Goal: Task Accomplishment & Management: Use online tool/utility

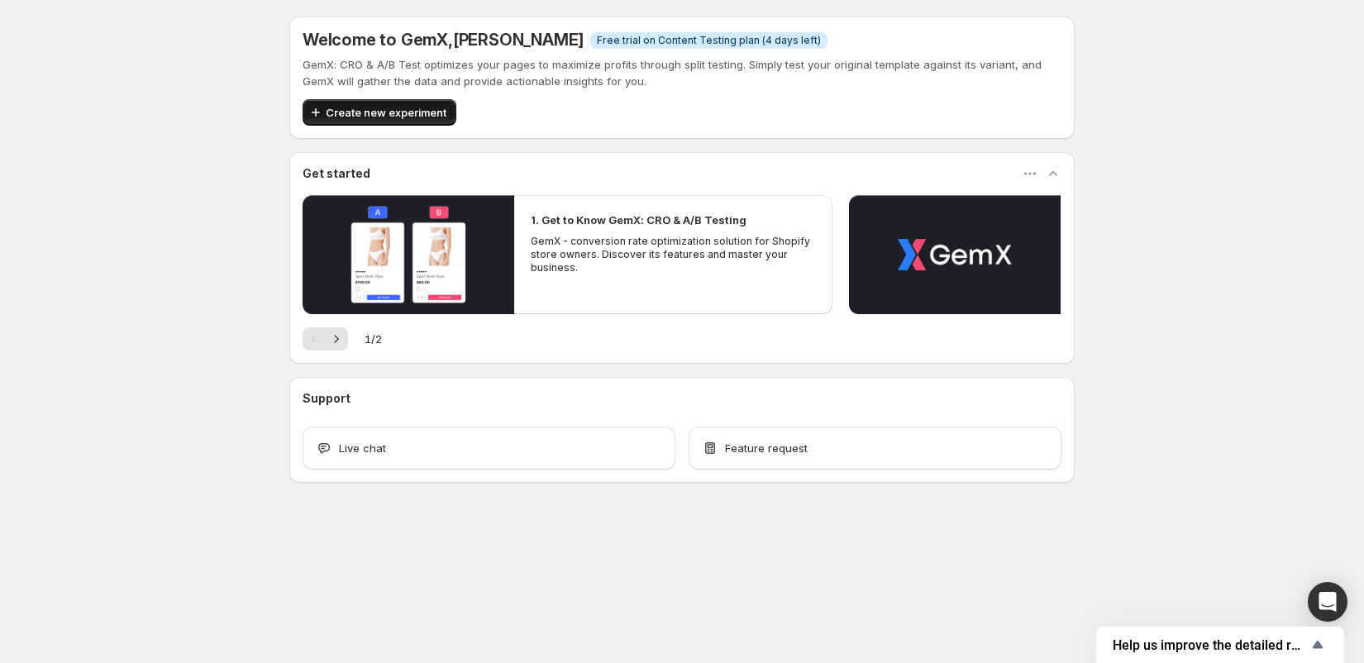
click at [362, 107] on span "Create new experiment" at bounding box center [386, 112] width 121 height 17
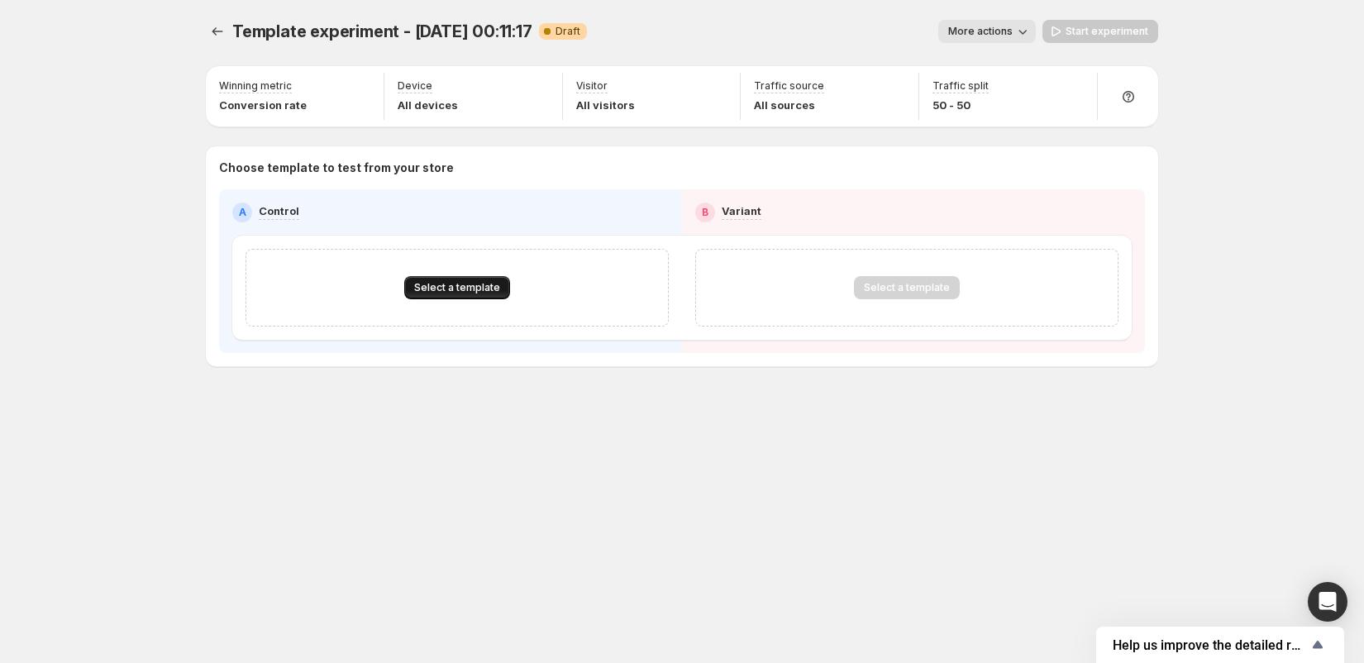
click at [462, 284] on span "Select a template" at bounding box center [457, 287] width 86 height 13
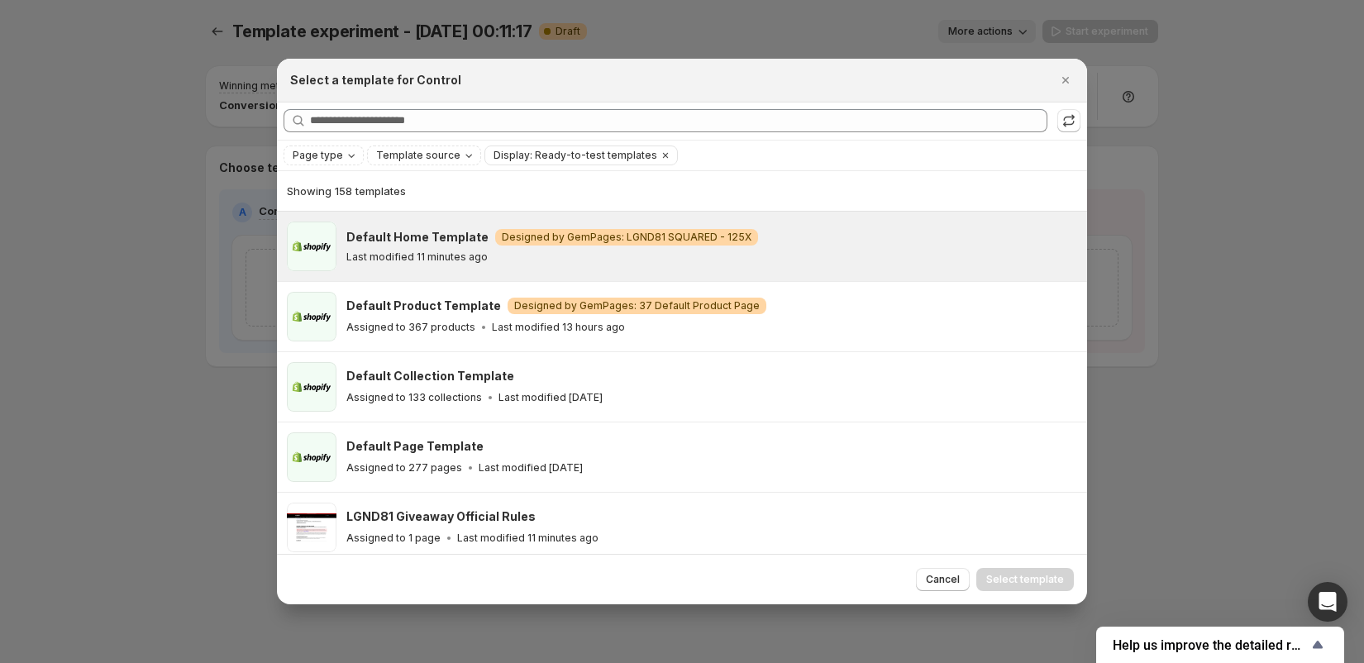
click at [452, 260] on p "Last modified 11 minutes ago" at bounding box center [416, 256] width 141 height 13
click at [1042, 578] on span "Select template" at bounding box center [1025, 579] width 78 height 13
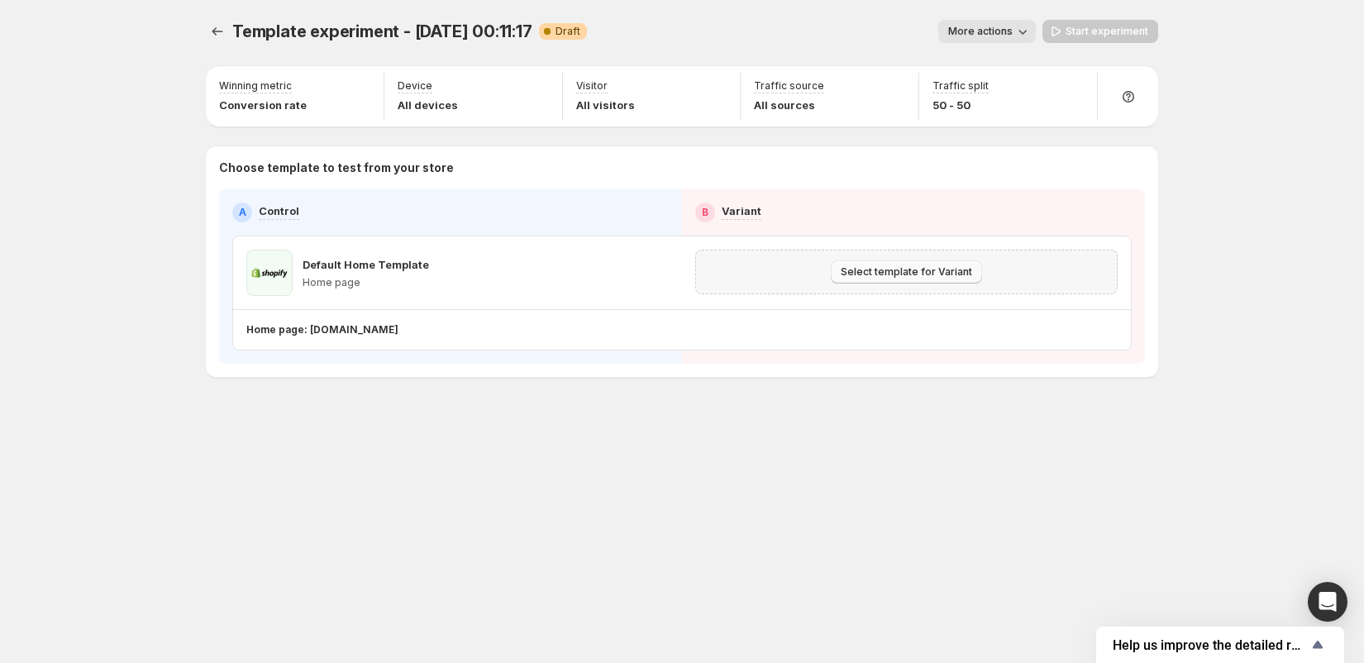
click at [918, 268] on span "Select template for Variant" at bounding box center [906, 271] width 131 height 13
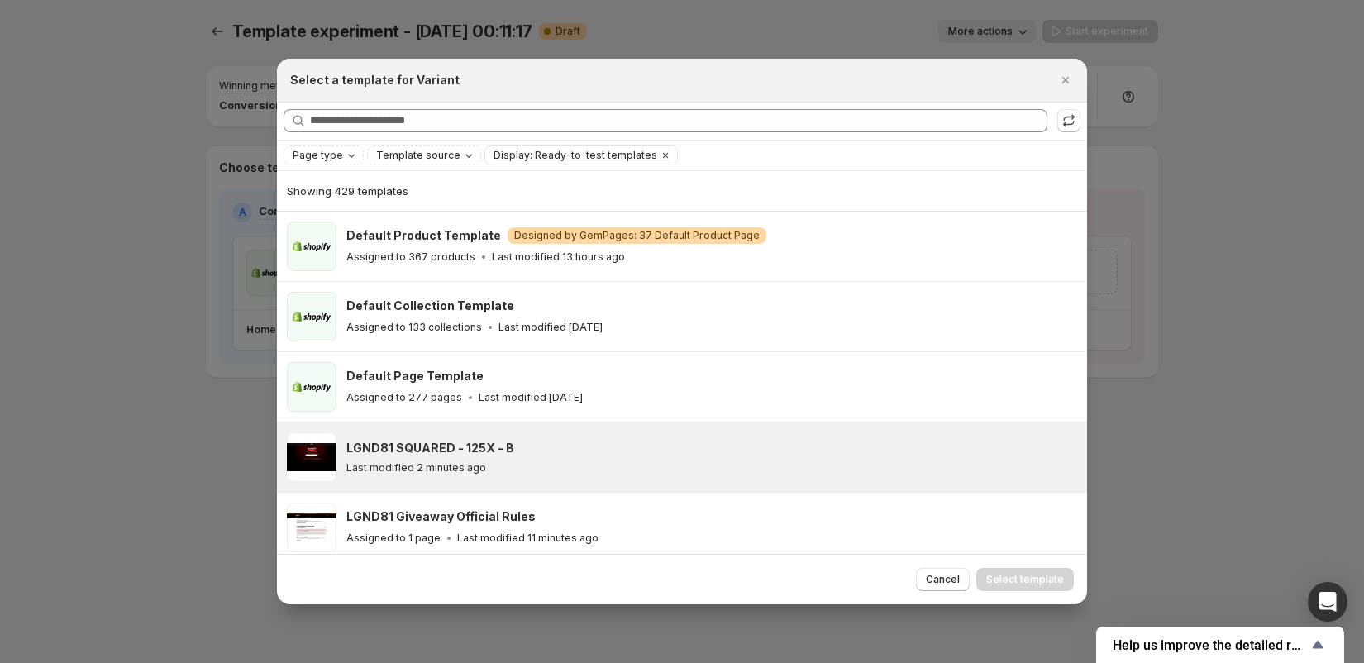
click at [465, 462] on p "Last modified 2 minutes ago" at bounding box center [416, 467] width 140 height 13
click at [1014, 577] on span "Select template" at bounding box center [1025, 579] width 78 height 13
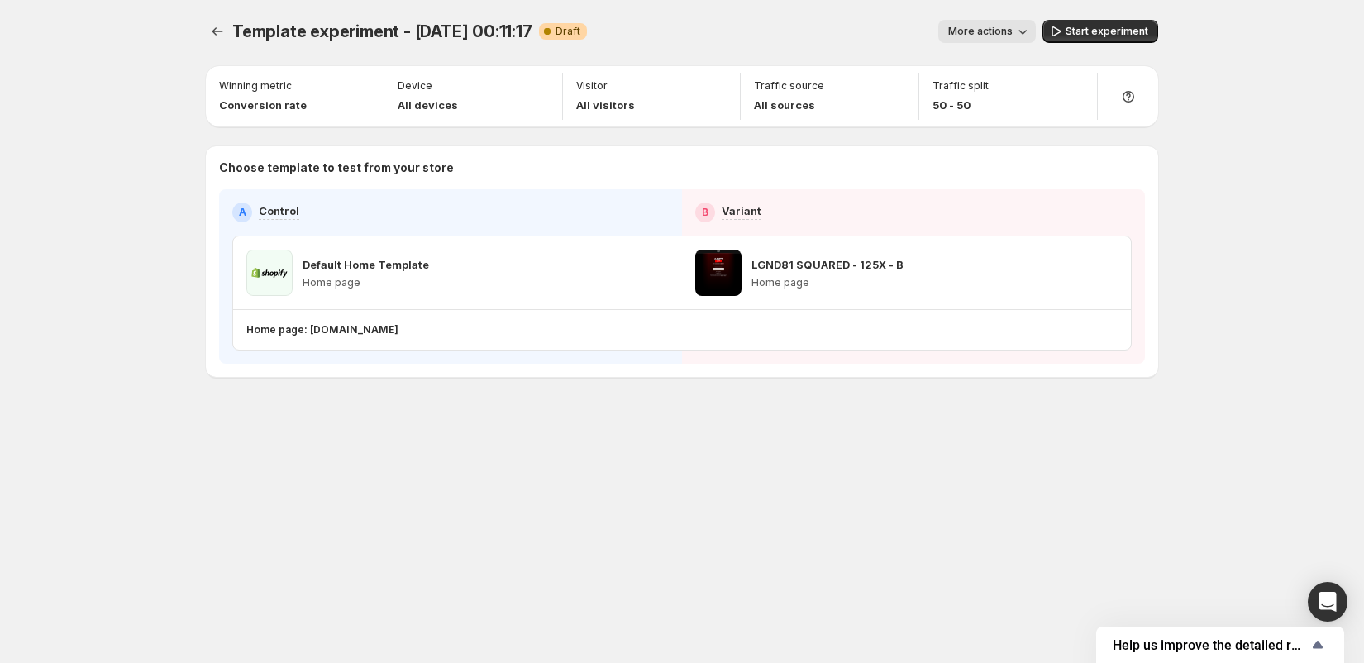
click at [987, 41] on button "More actions" at bounding box center [987, 31] width 98 height 23
click at [987, 32] on span "More actions" at bounding box center [980, 31] width 64 height 13
click at [1110, 32] on span "Start experiment" at bounding box center [1107, 31] width 83 height 13
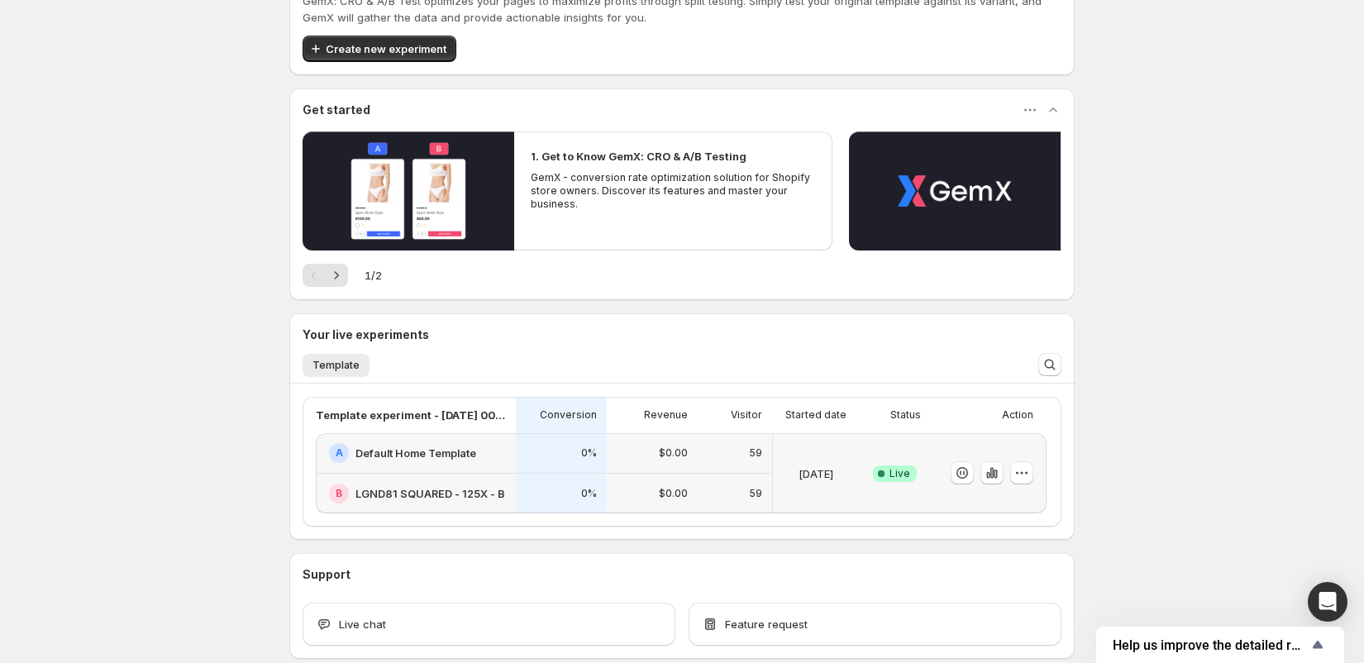
scroll to position [75, 0]
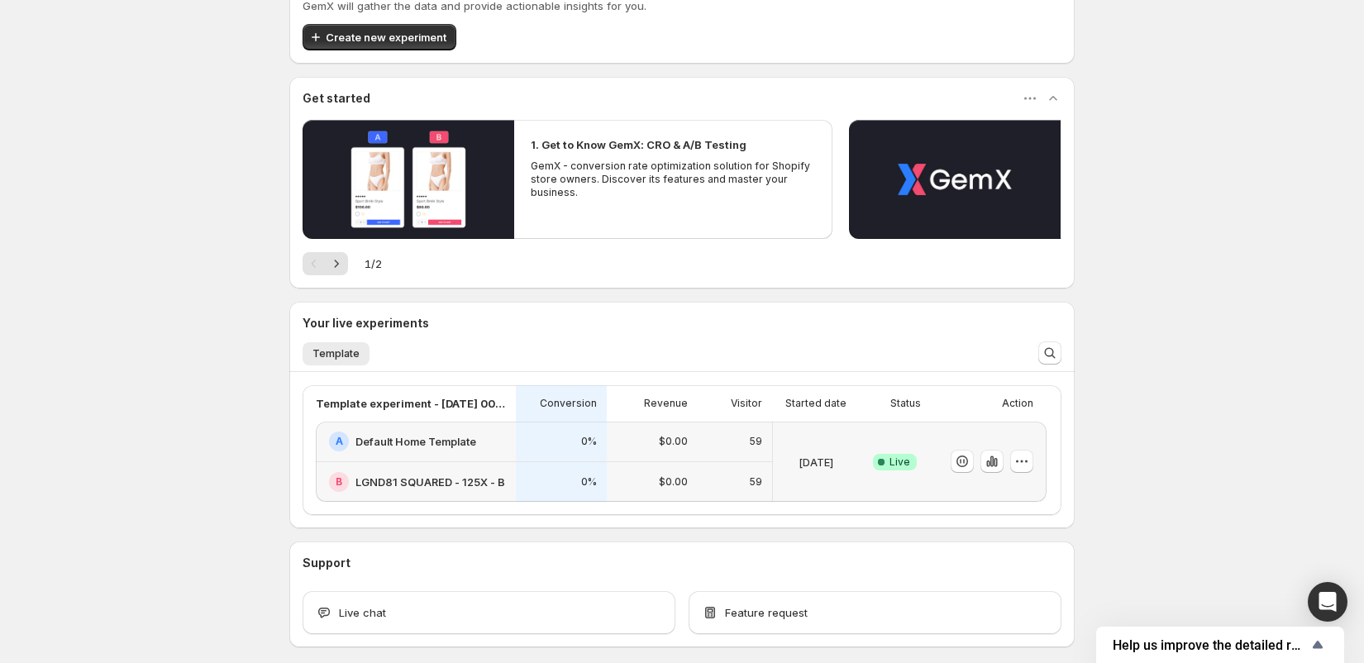
click at [797, 478] on div "[DATE]" at bounding box center [816, 462] width 73 height 60
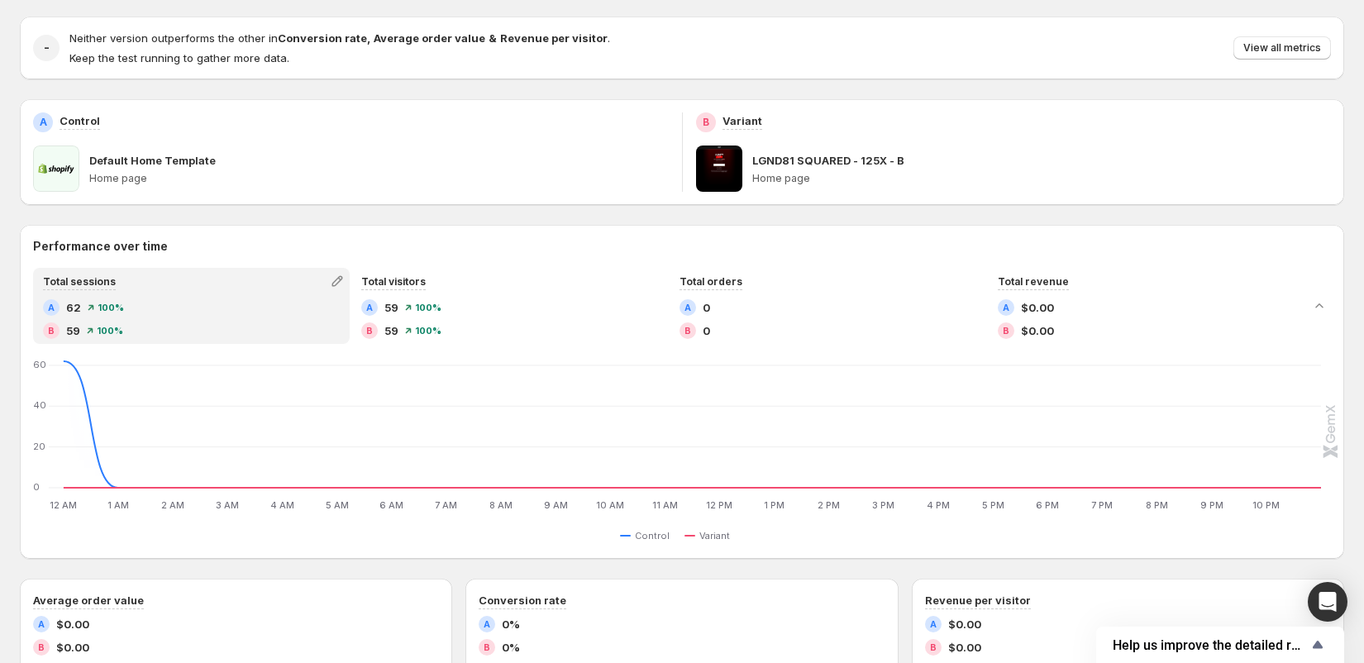
scroll to position [163, 0]
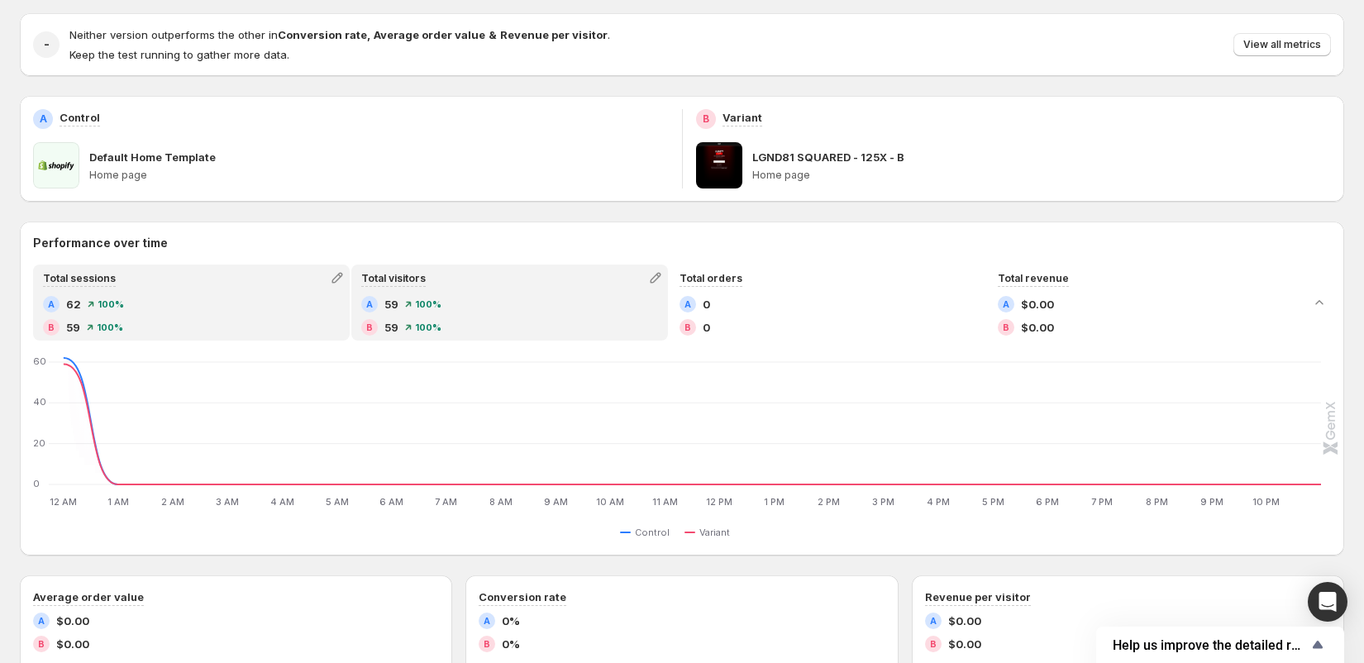
click at [451, 328] on div "B 59 100 %" at bounding box center [509, 327] width 297 height 17
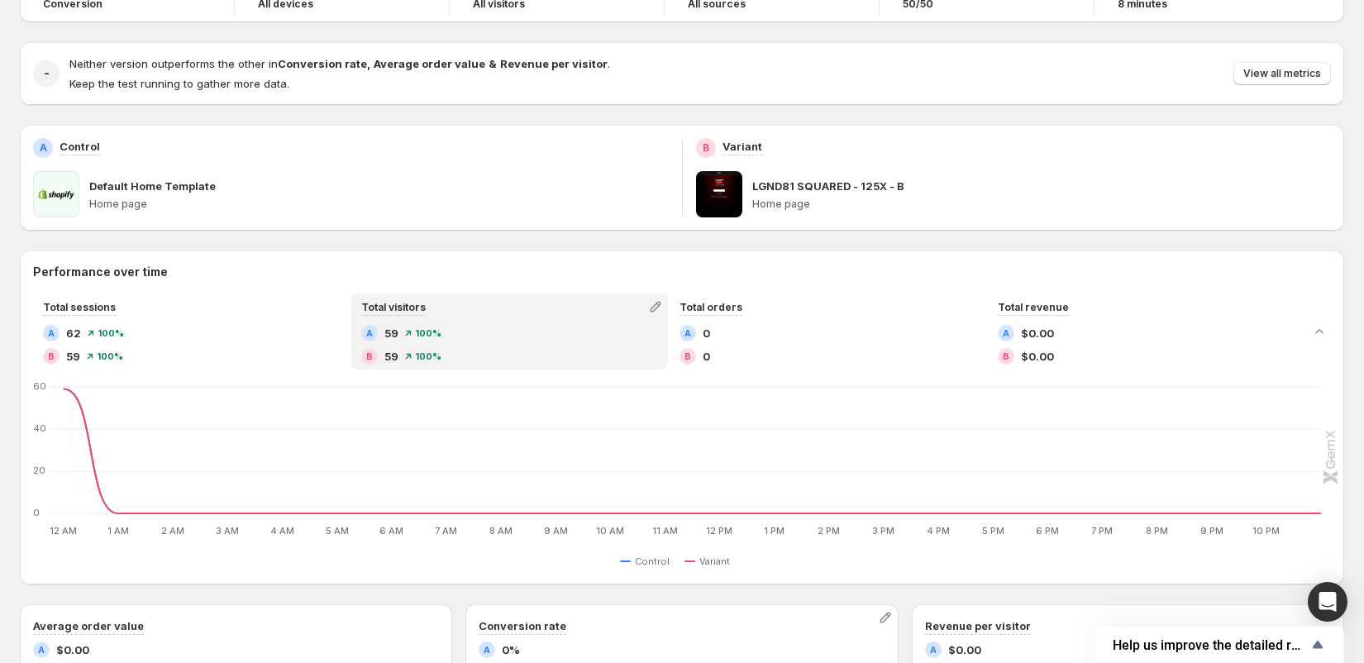
scroll to position [88, 0]
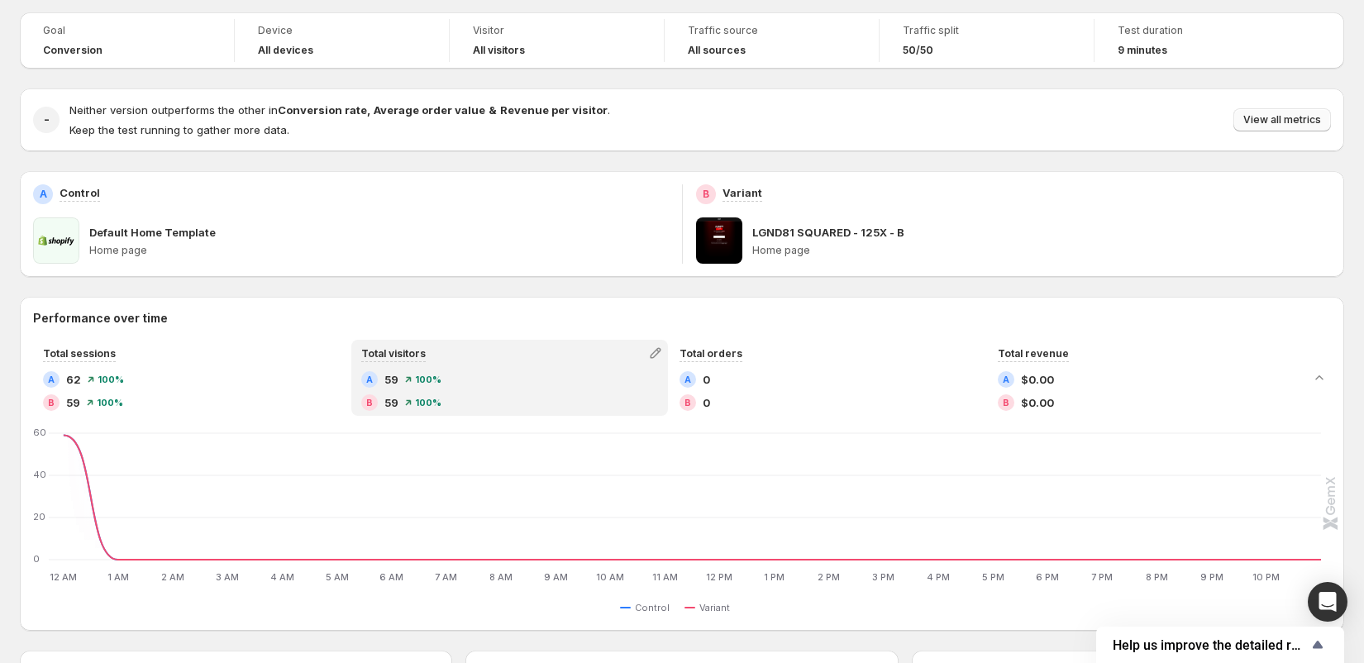
click at [1295, 111] on button "View all metrics" at bounding box center [1282, 119] width 98 height 23
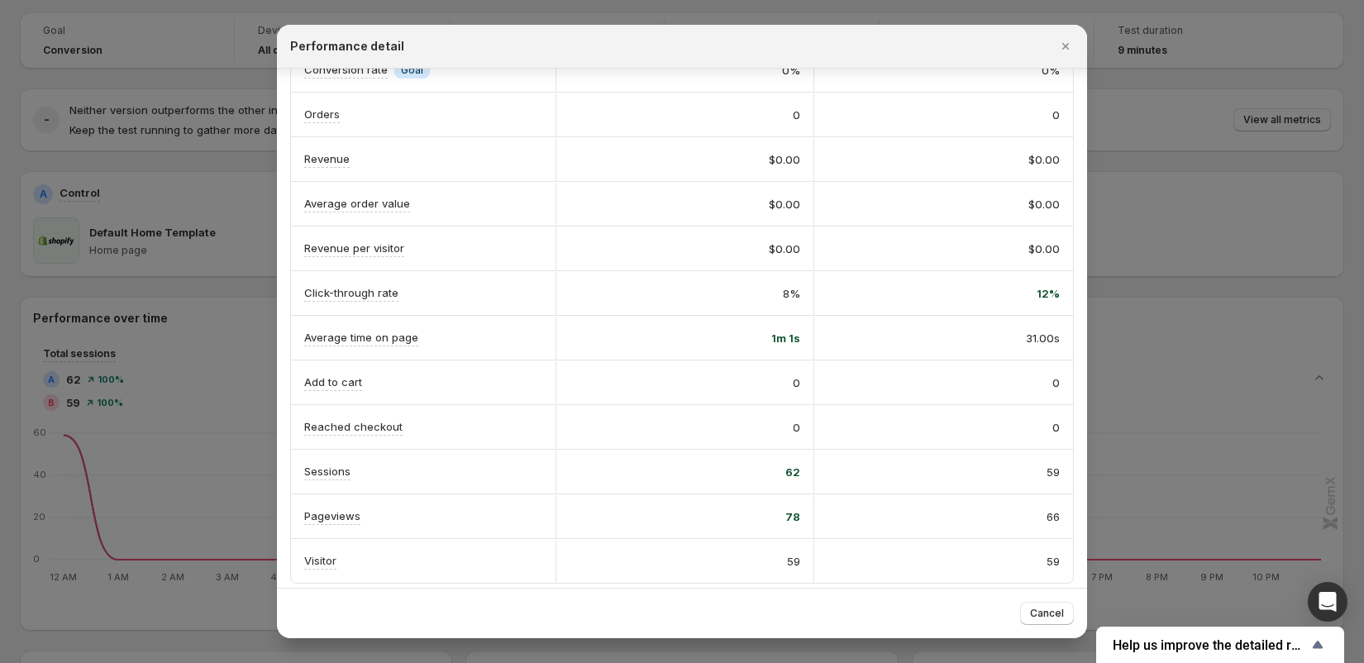
scroll to position [0, 0]
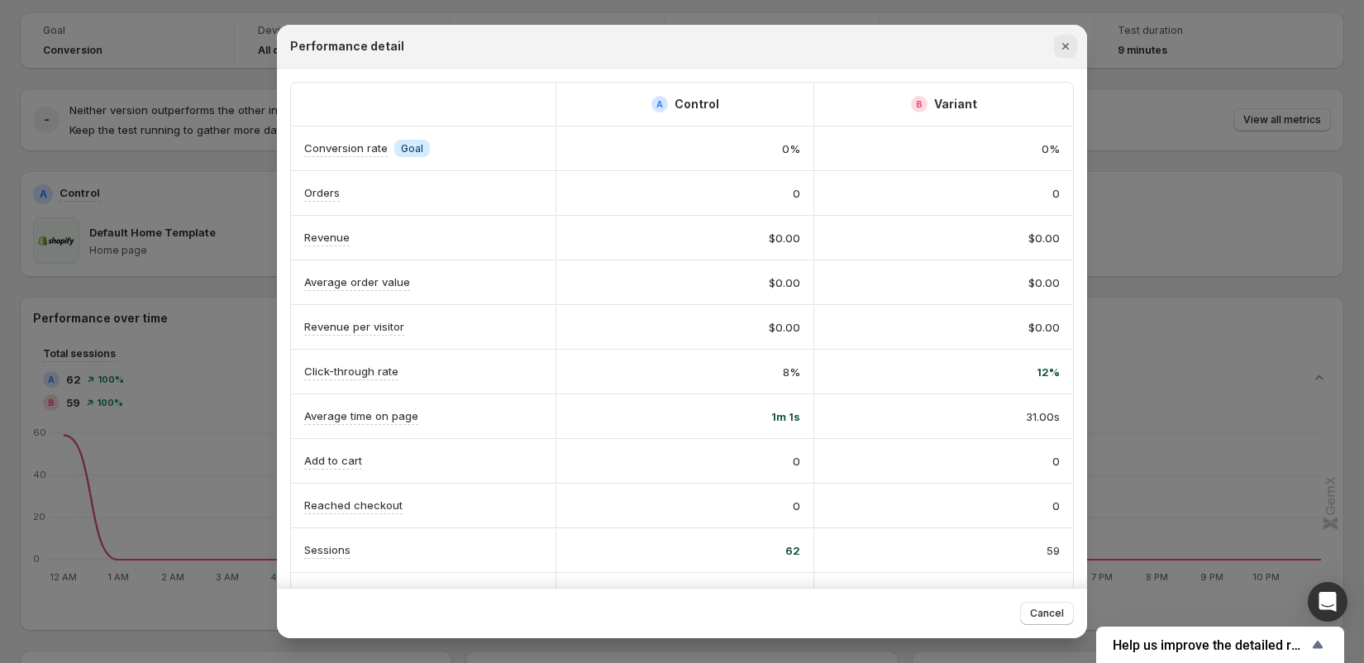
click at [1071, 45] on icon "Close" at bounding box center [1065, 46] width 17 height 17
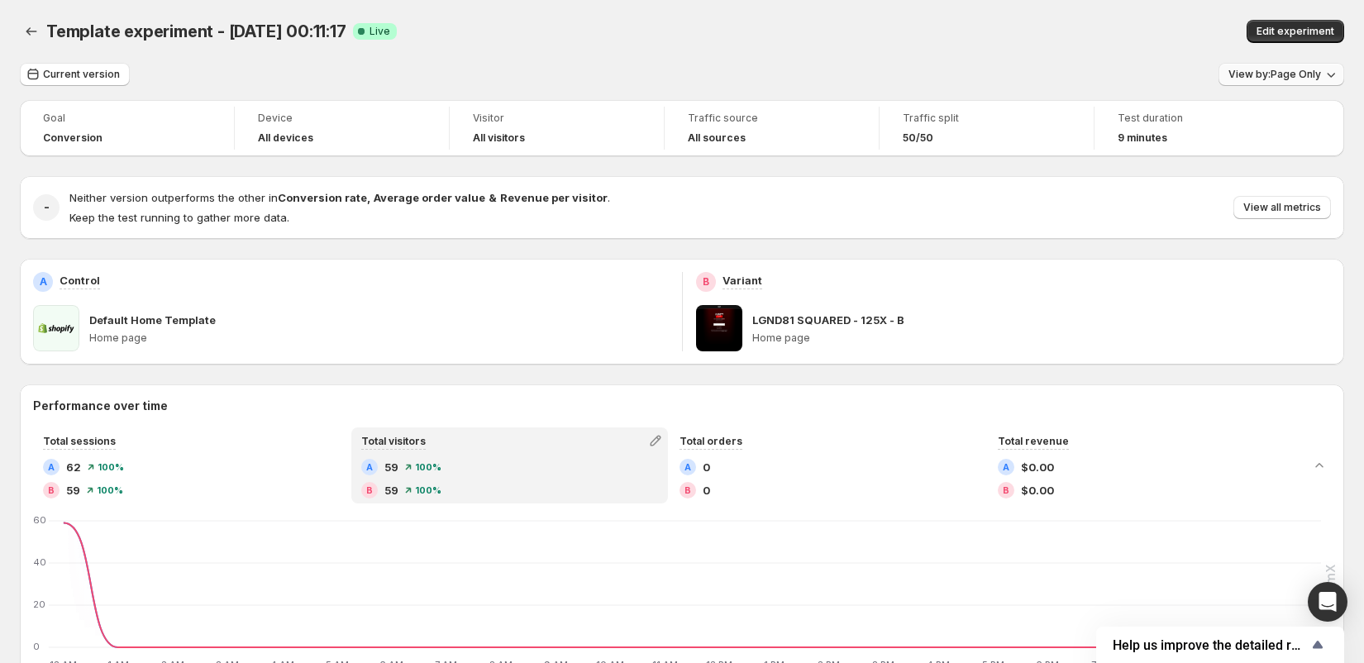
click at [1253, 76] on span "View by: Page Only" at bounding box center [1275, 74] width 93 height 13
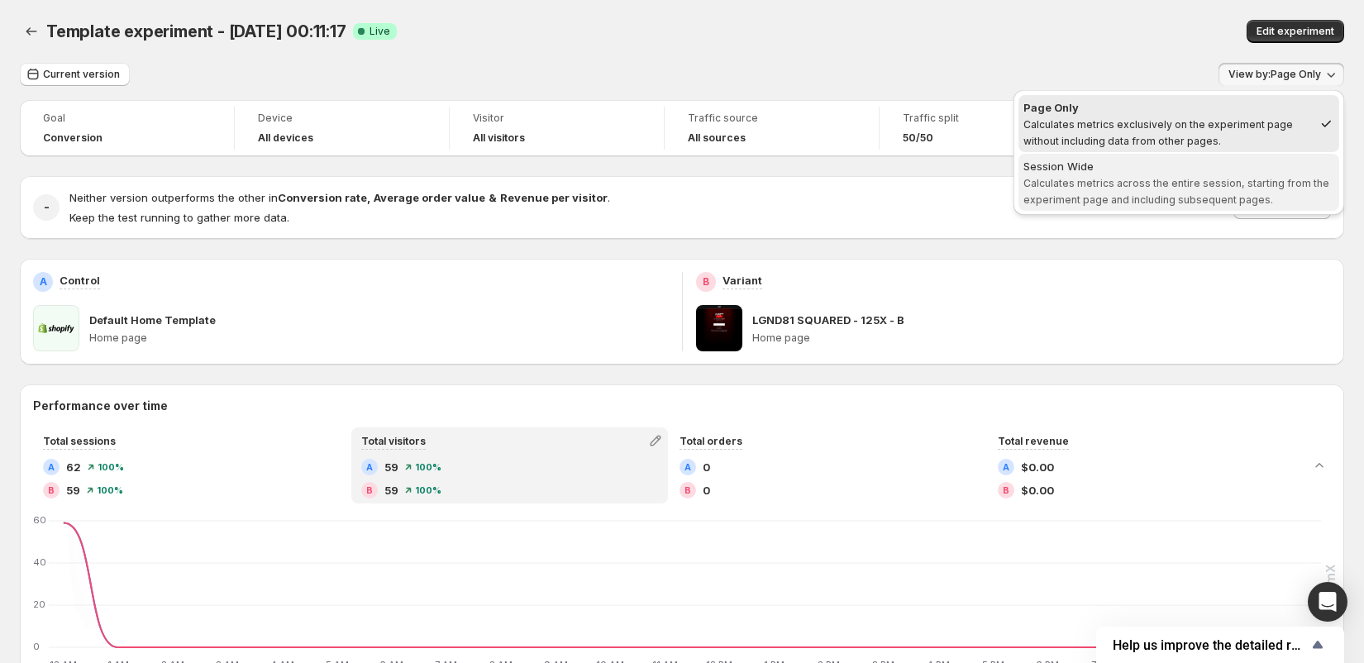
click at [1157, 178] on span "Calculates metrics across the entire session, starting from the experiment page…" at bounding box center [1176, 191] width 306 height 29
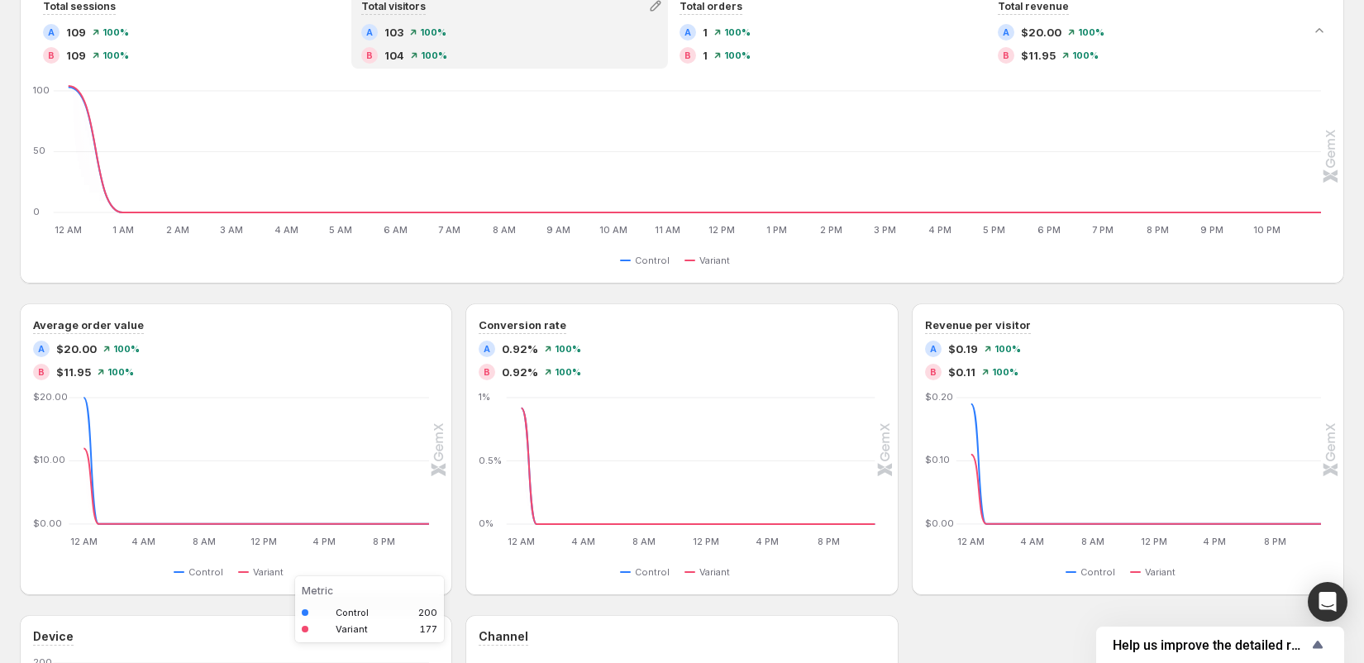
scroll to position [348, 0]
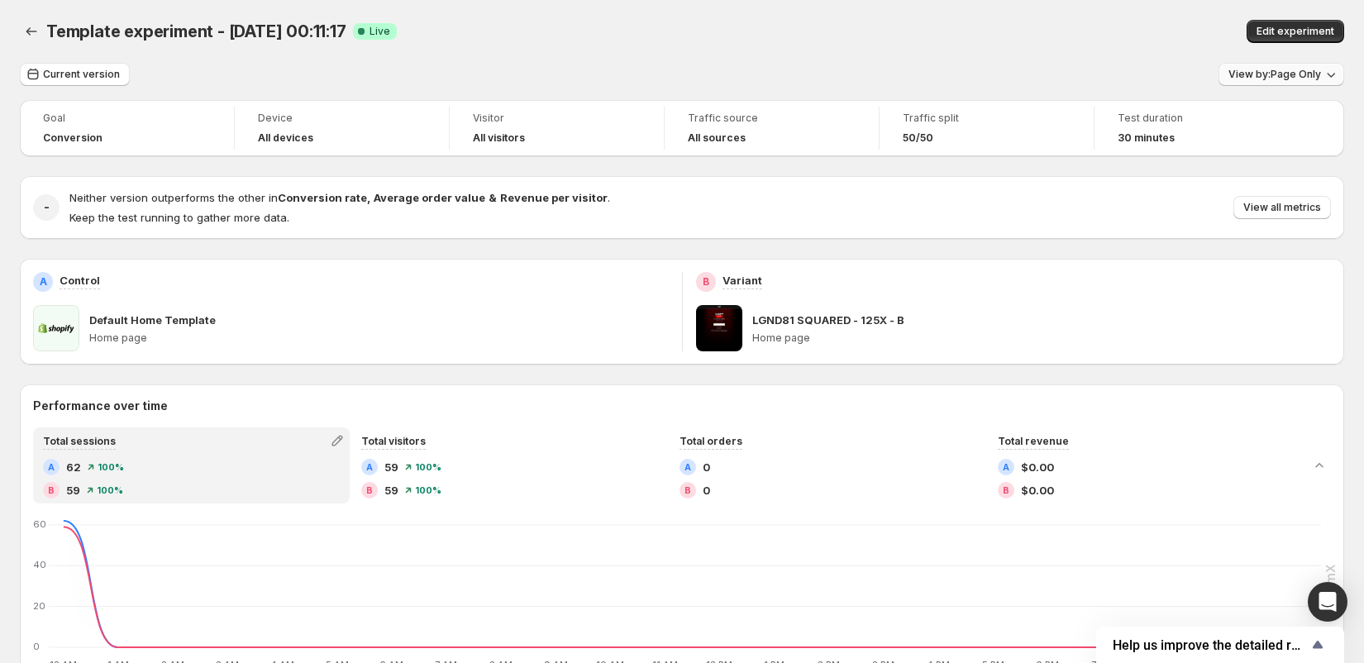
click at [1269, 77] on span "View by: Page Only" at bounding box center [1275, 74] width 93 height 13
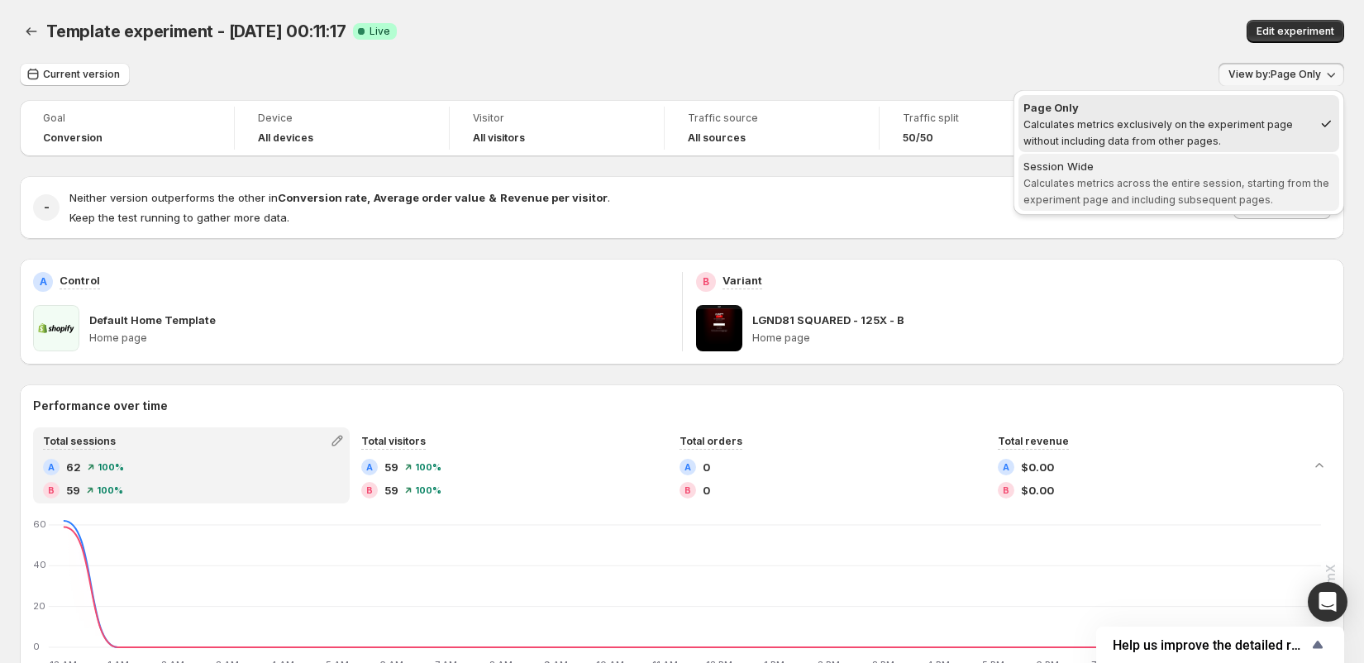
click at [1187, 161] on div "Session Wide" at bounding box center [1178, 166] width 311 height 17
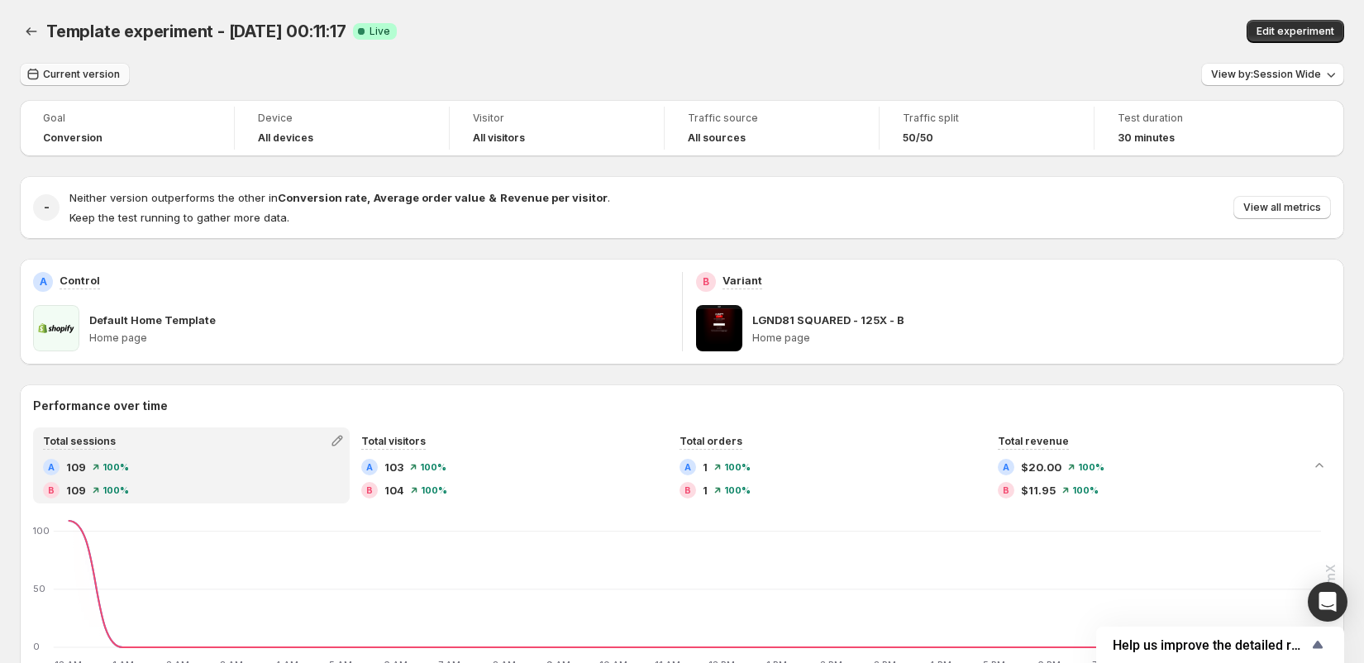
click at [43, 72] on span "Current version" at bounding box center [81, 74] width 77 height 13
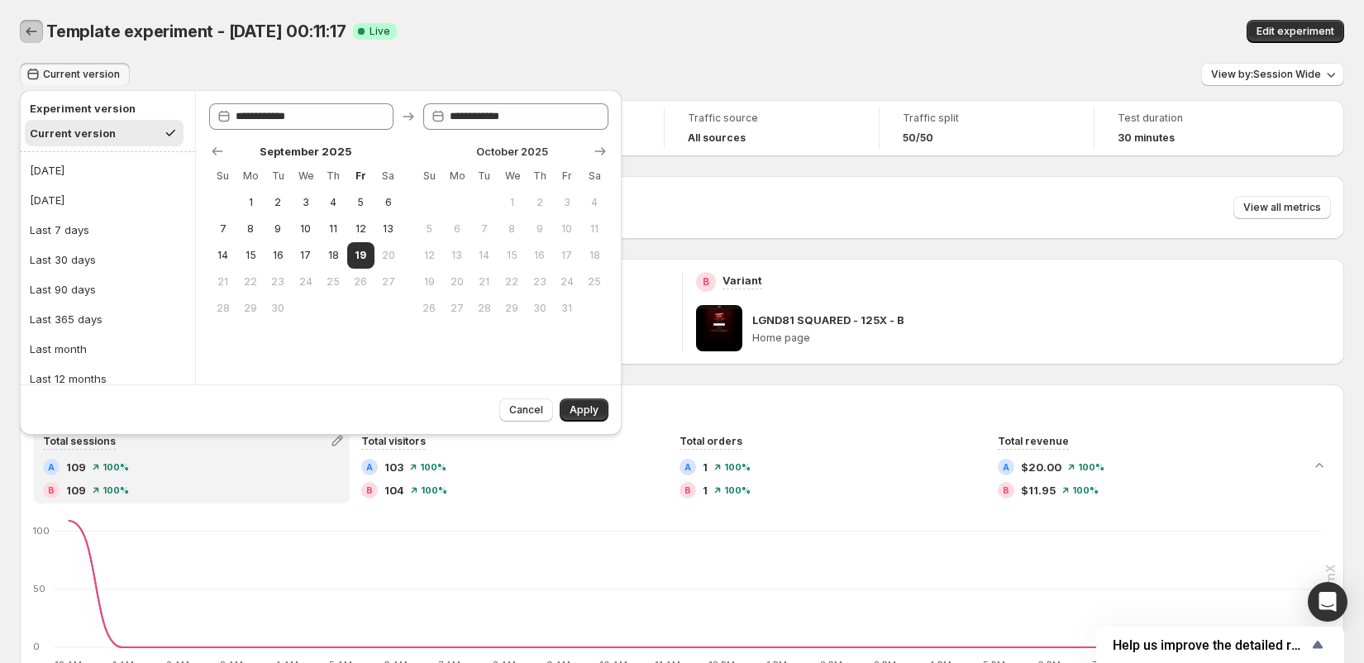
click at [36, 20] on button "Back" at bounding box center [31, 31] width 23 height 23
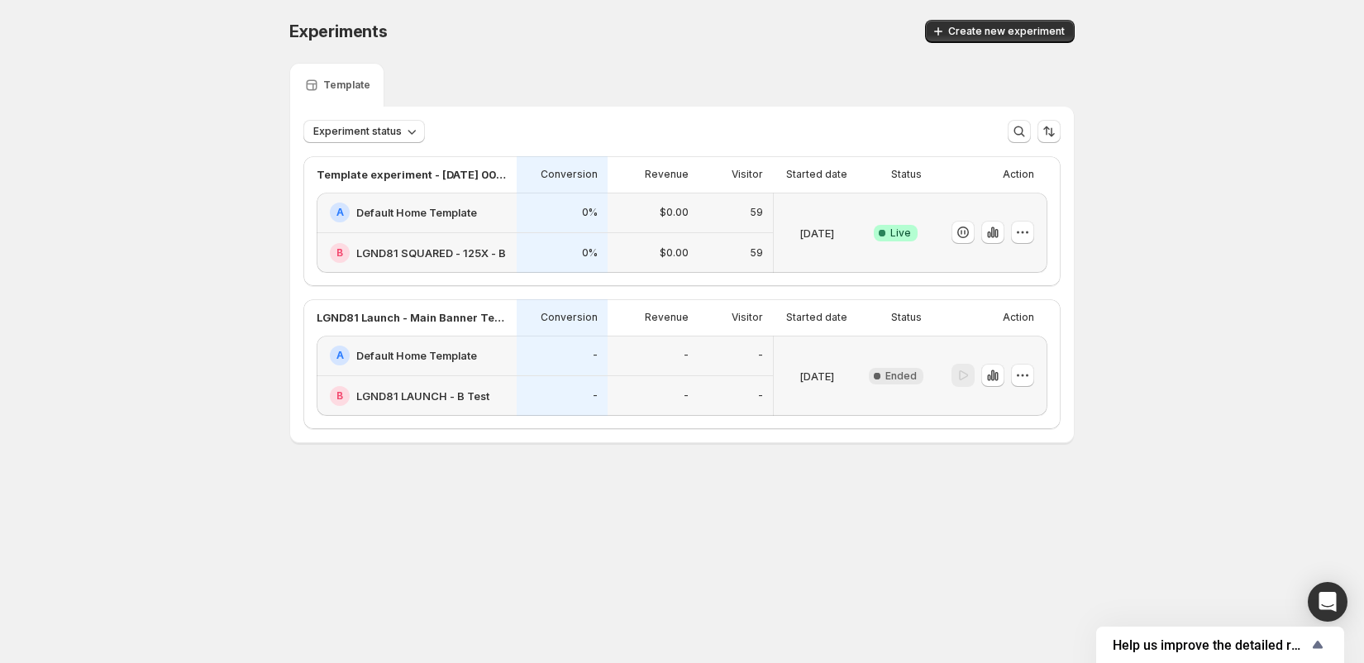
click at [890, 236] on icon at bounding box center [882, 233] width 17 height 17
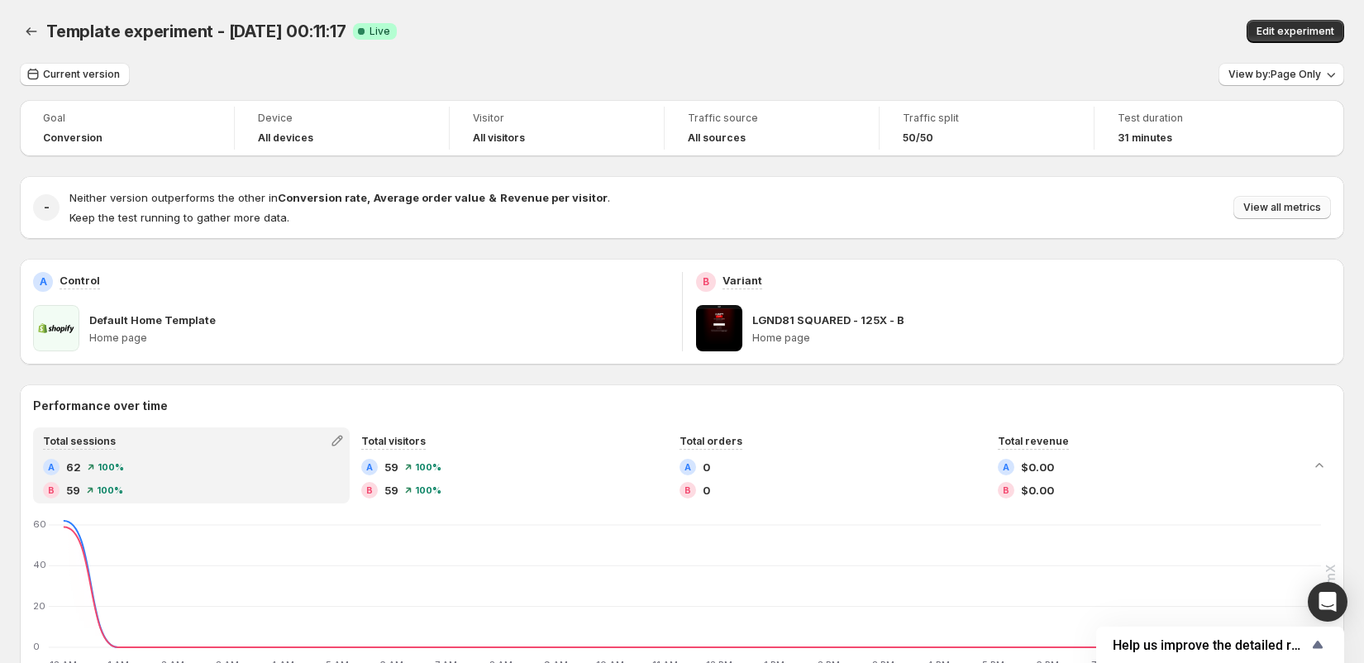
click at [1264, 210] on span "View all metrics" at bounding box center [1282, 207] width 78 height 13
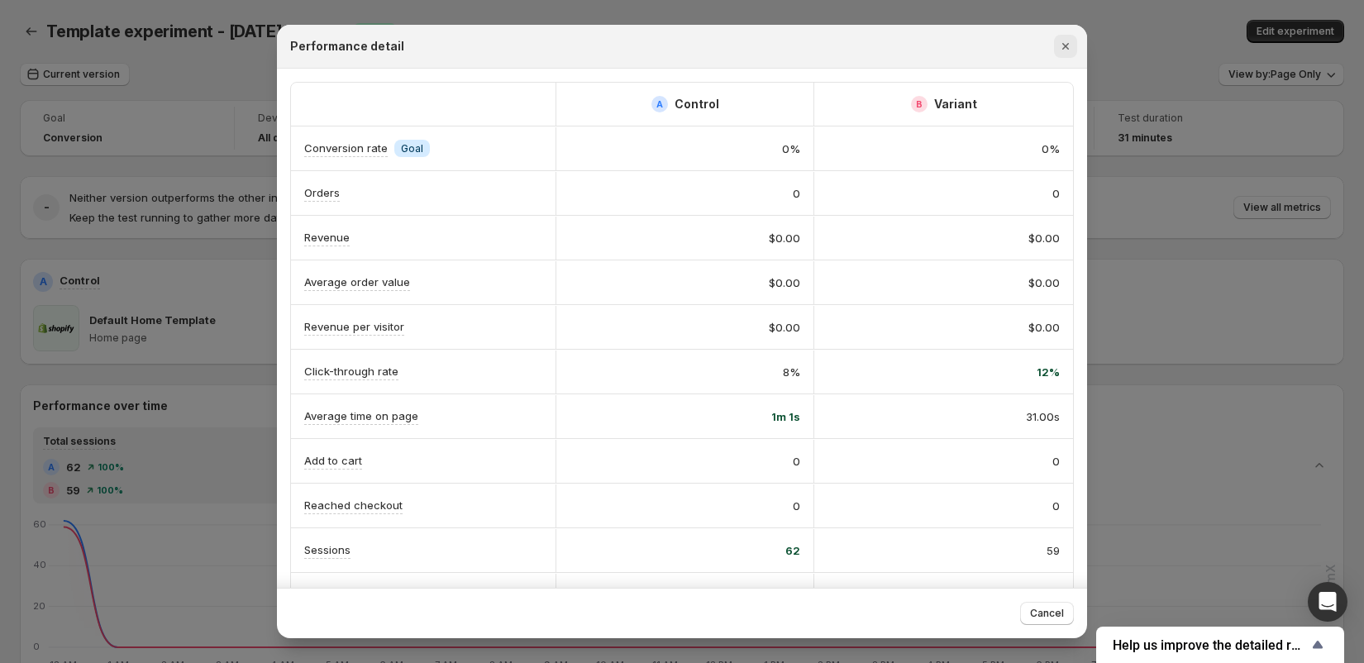
click at [1064, 46] on icon "Close" at bounding box center [1065, 46] width 17 height 17
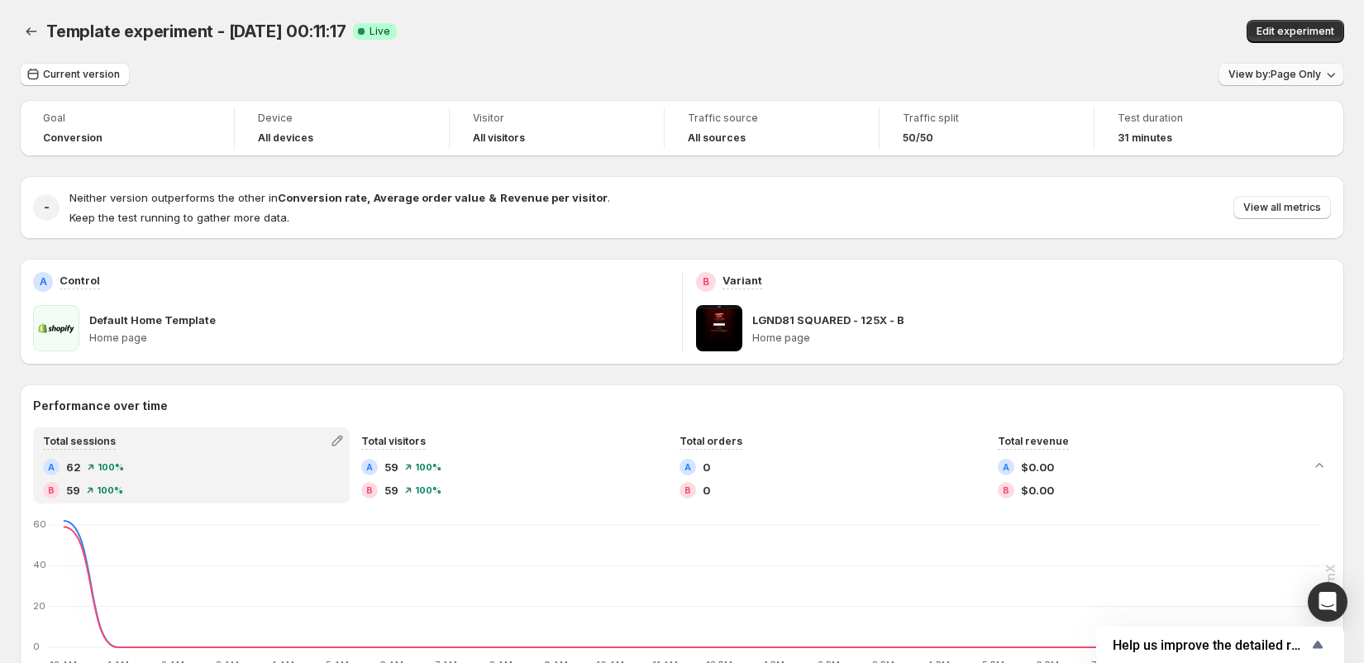
click at [1234, 74] on span "View by: Page Only" at bounding box center [1275, 74] width 93 height 13
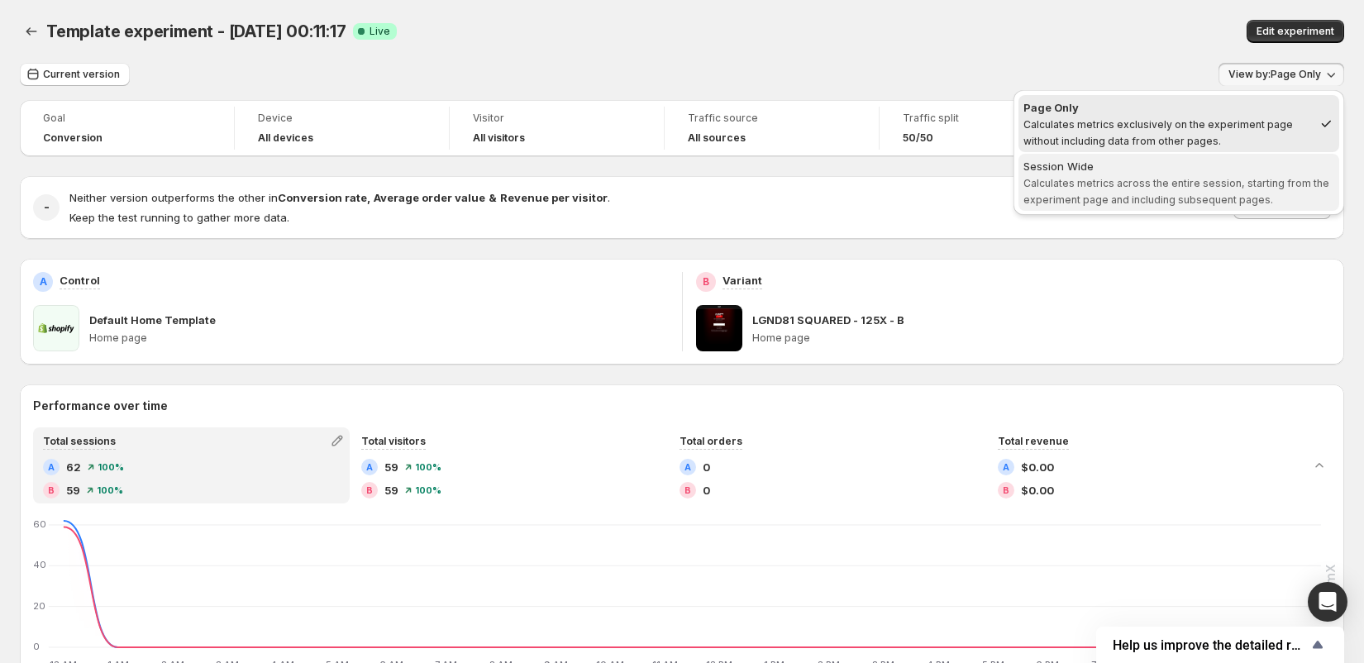
click at [1147, 194] on span "Calculates metrics across the entire session, starting from the experiment page…" at bounding box center [1176, 191] width 306 height 29
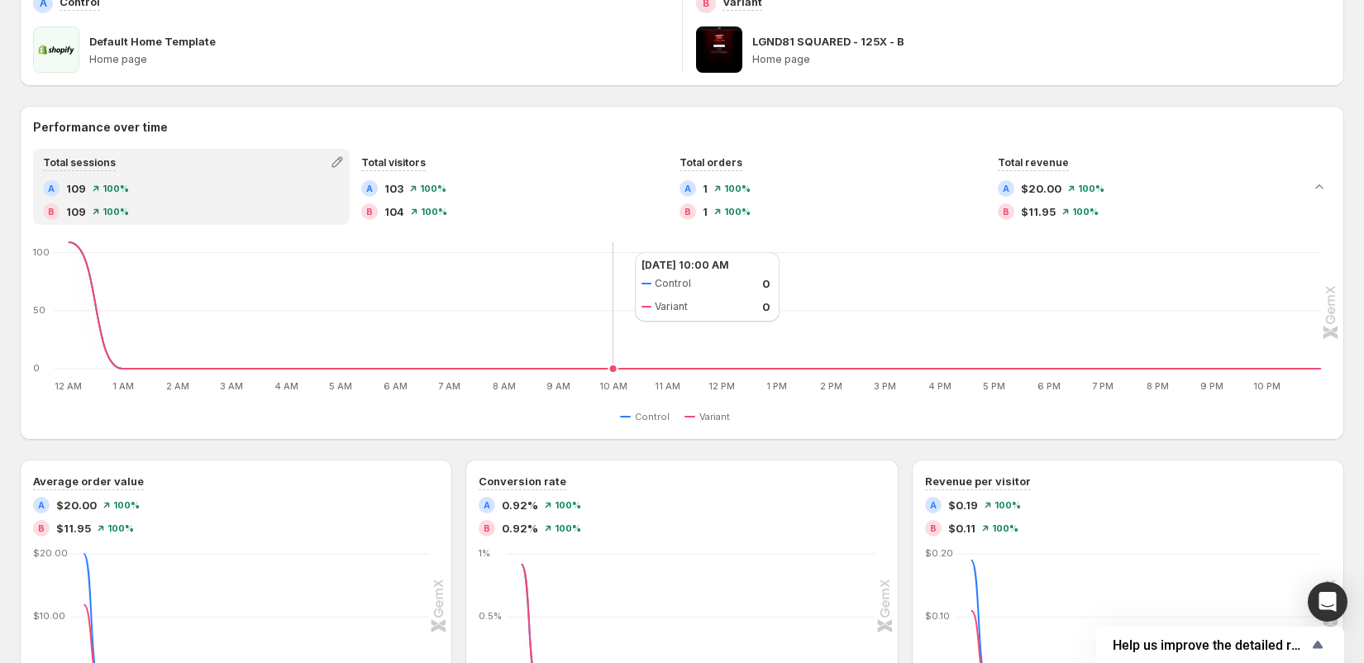
scroll to position [298, 0]
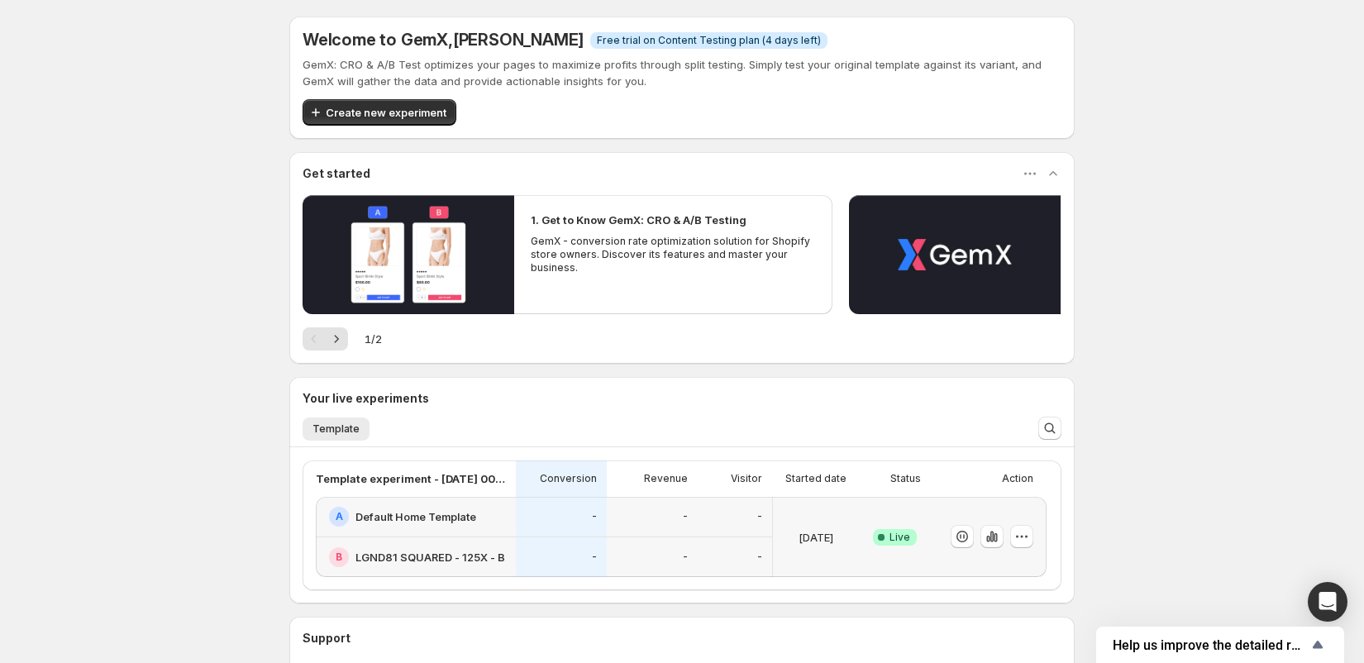
scroll to position [75, 0]
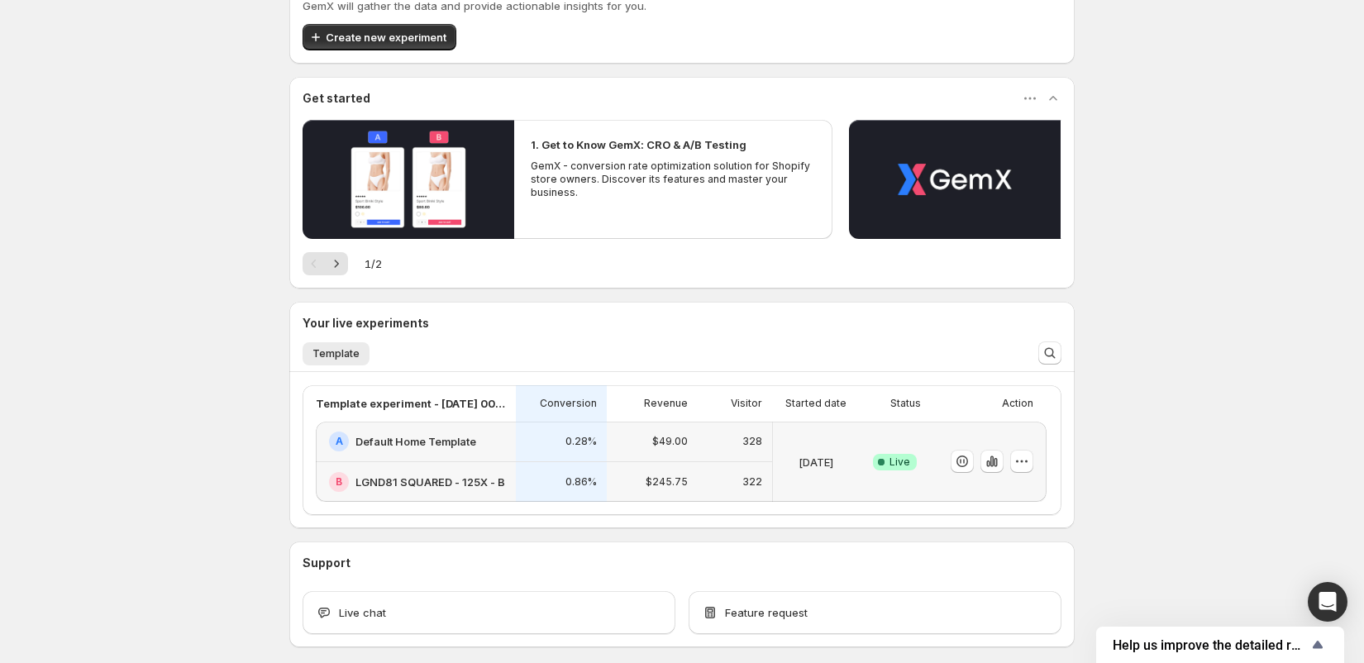
click at [710, 467] on div "322" at bounding box center [735, 482] width 74 height 41
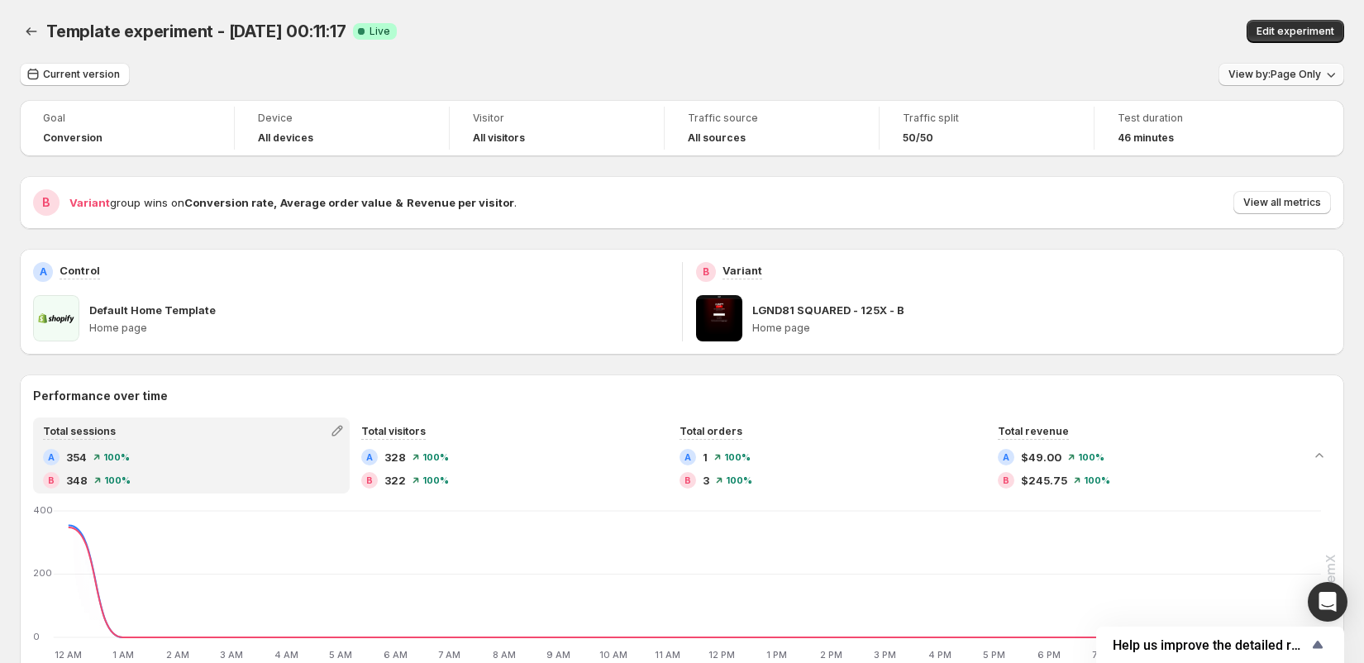
click at [1263, 71] on span "View by: Page Only" at bounding box center [1275, 74] width 93 height 13
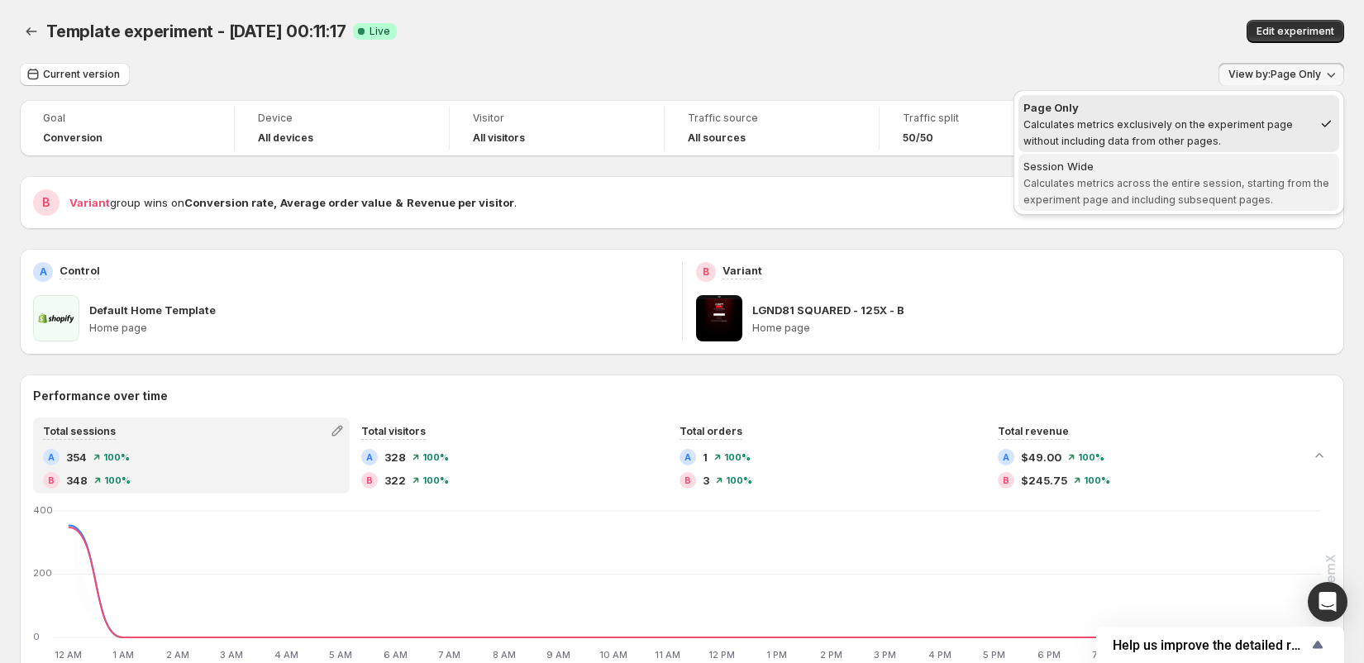
click at [1188, 173] on div "Session Wide" at bounding box center [1178, 166] width 311 height 17
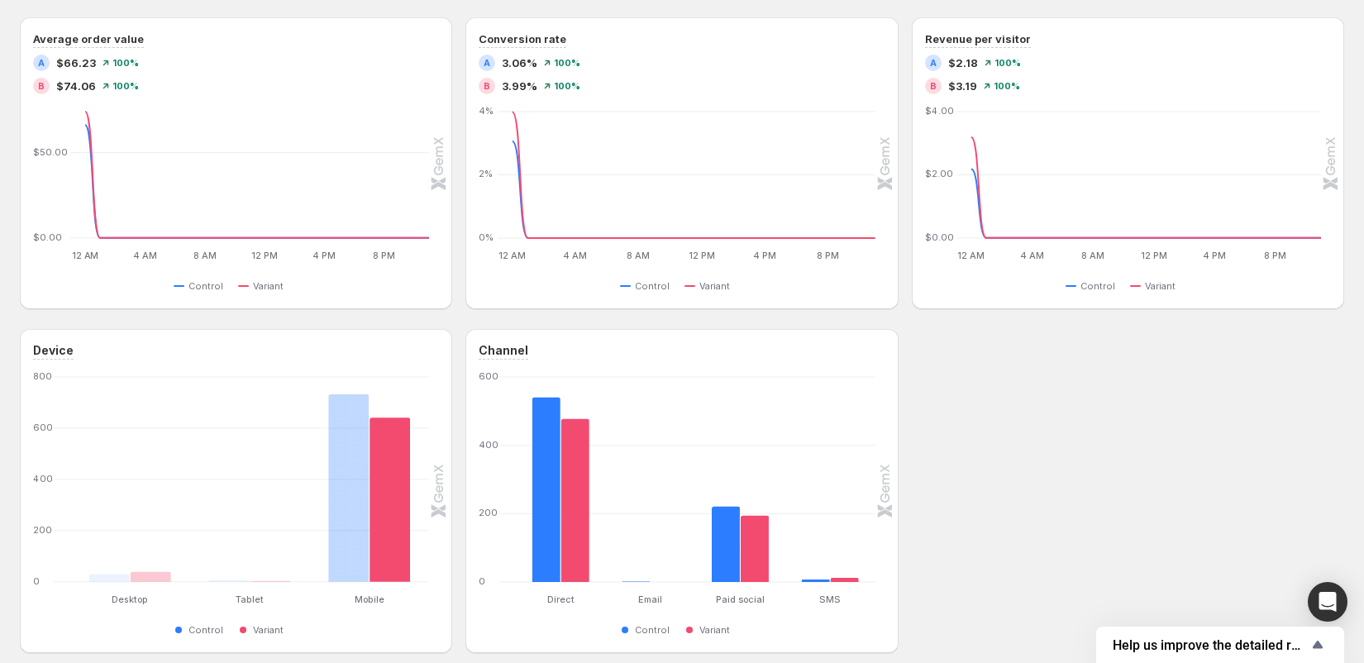
scroll to position [763, 0]
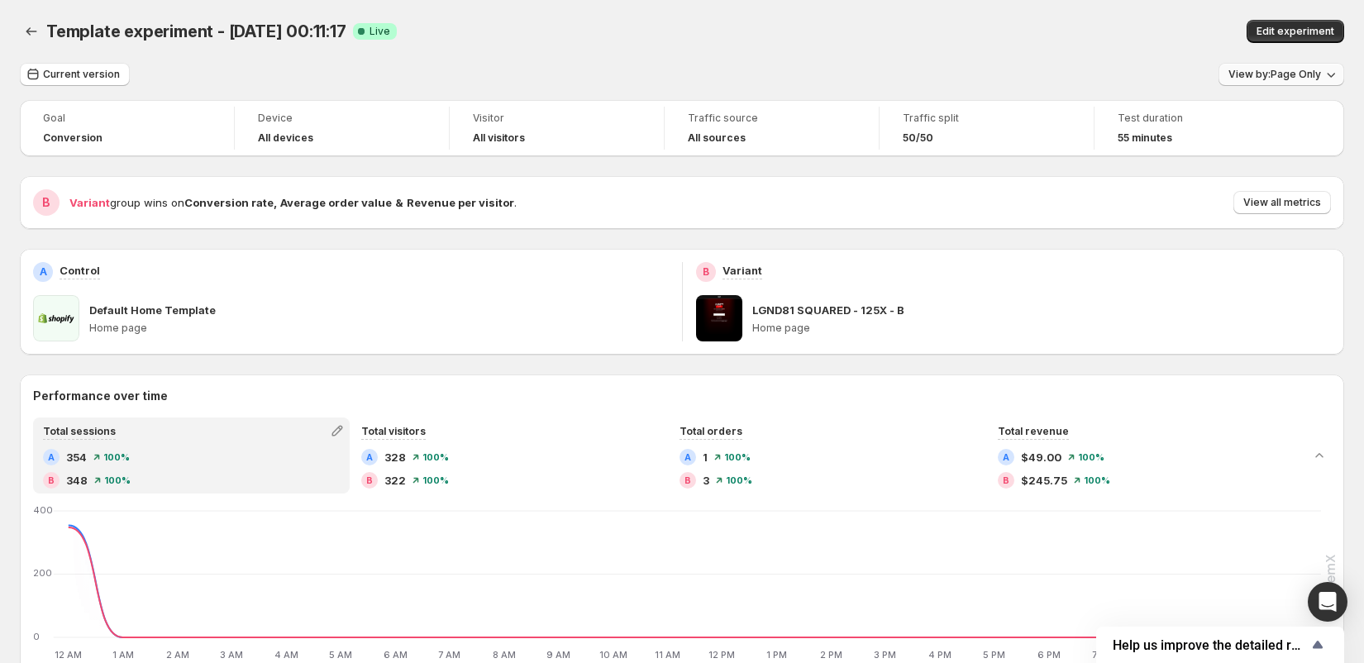
click at [1299, 81] on button "View by: Page Only" at bounding box center [1282, 74] width 126 height 23
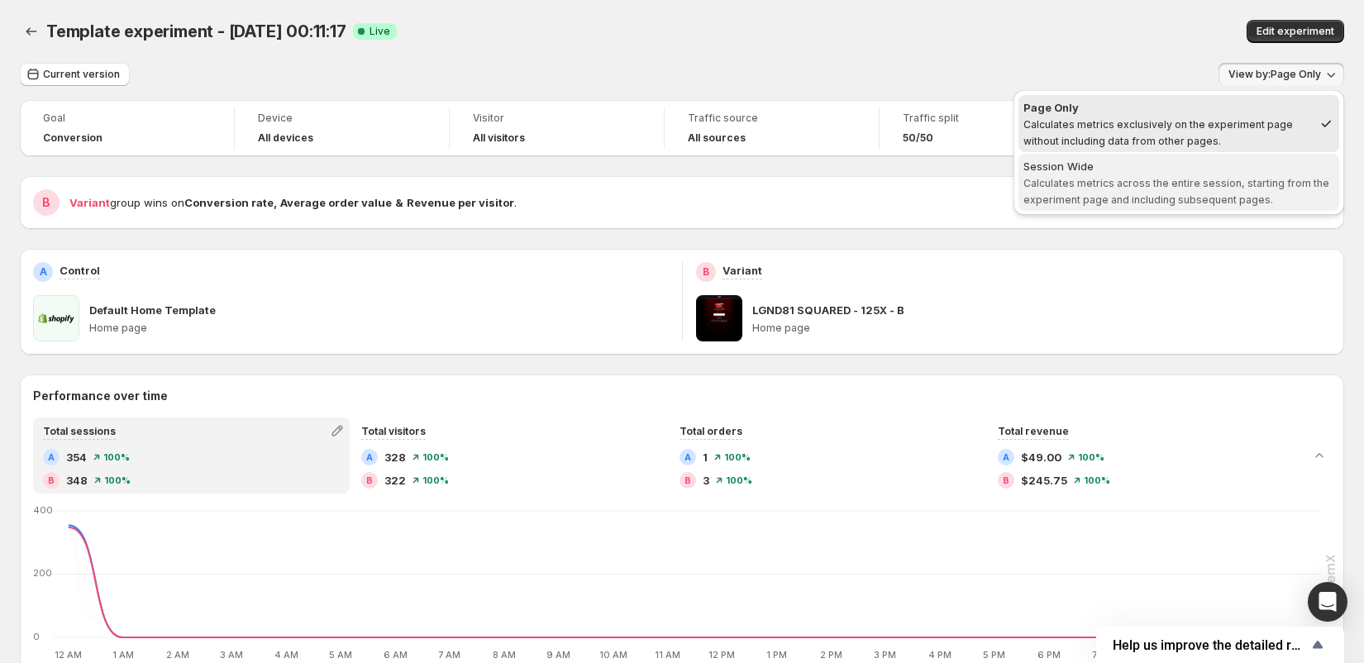
click at [1080, 208] on button "Session Wide Calculates metrics across the entire session, starting from the ex…" at bounding box center [1179, 182] width 321 height 57
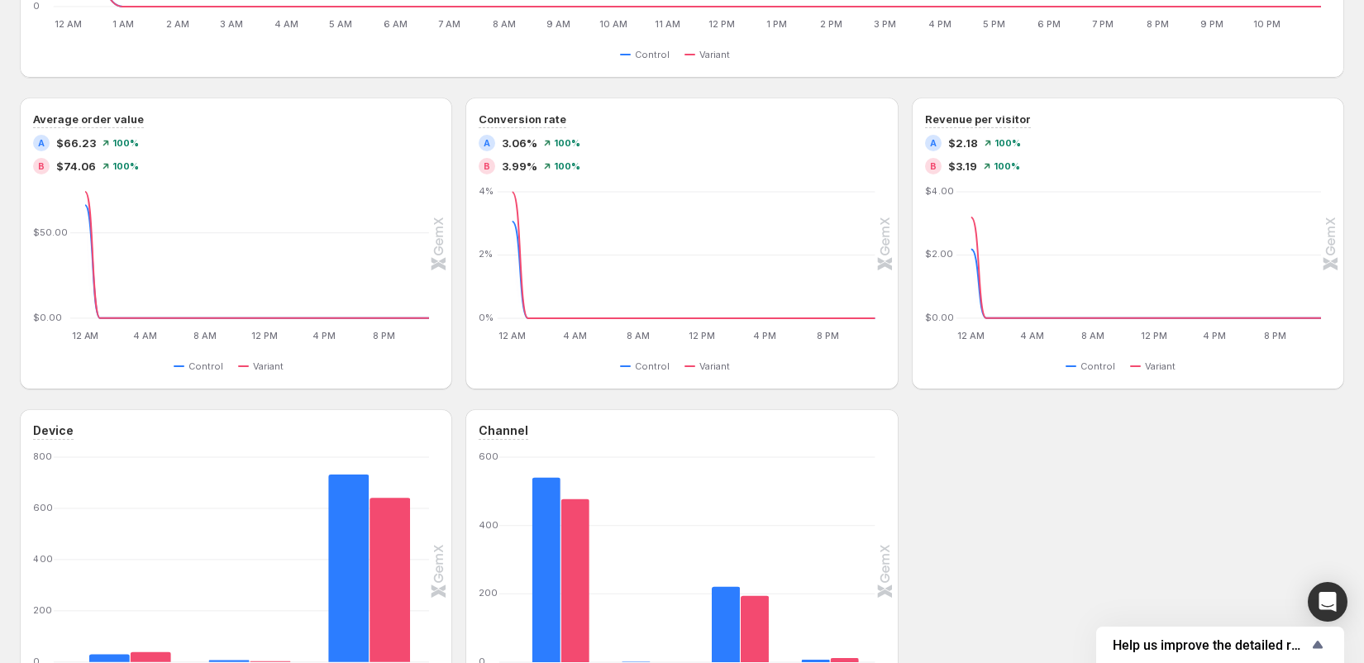
scroll to position [682, 0]
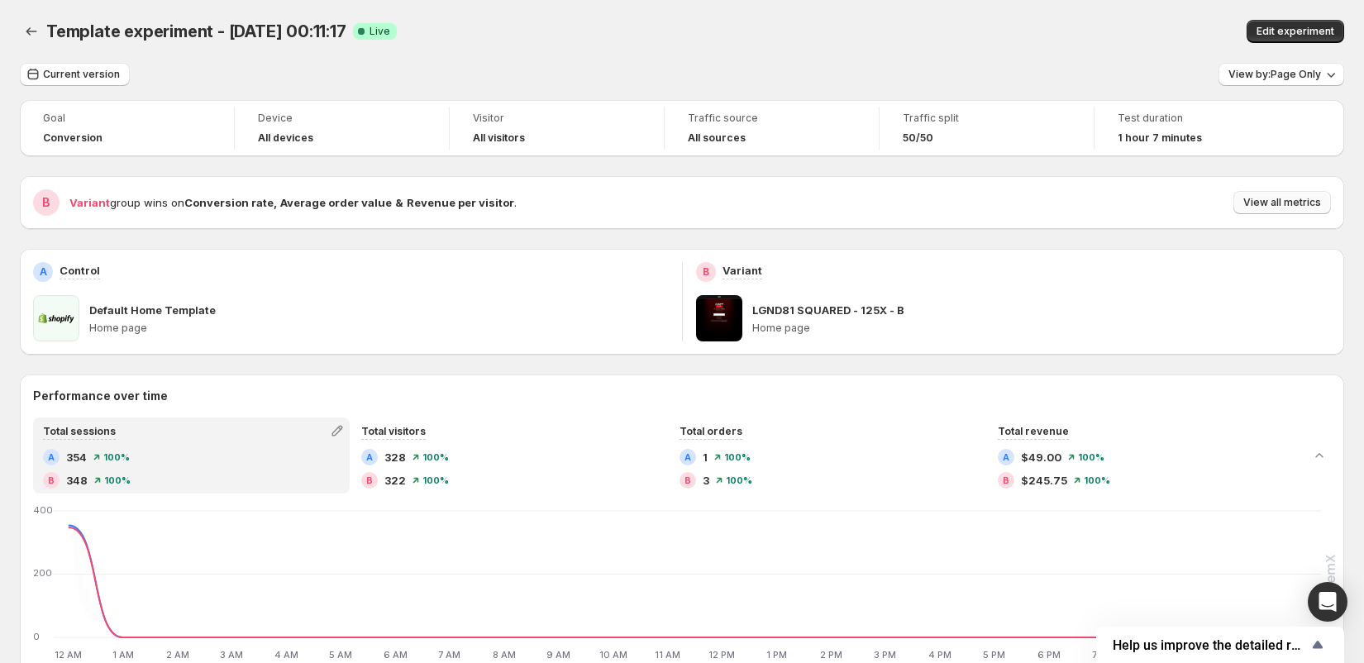
click at [1267, 202] on span "View all metrics" at bounding box center [1282, 202] width 78 height 13
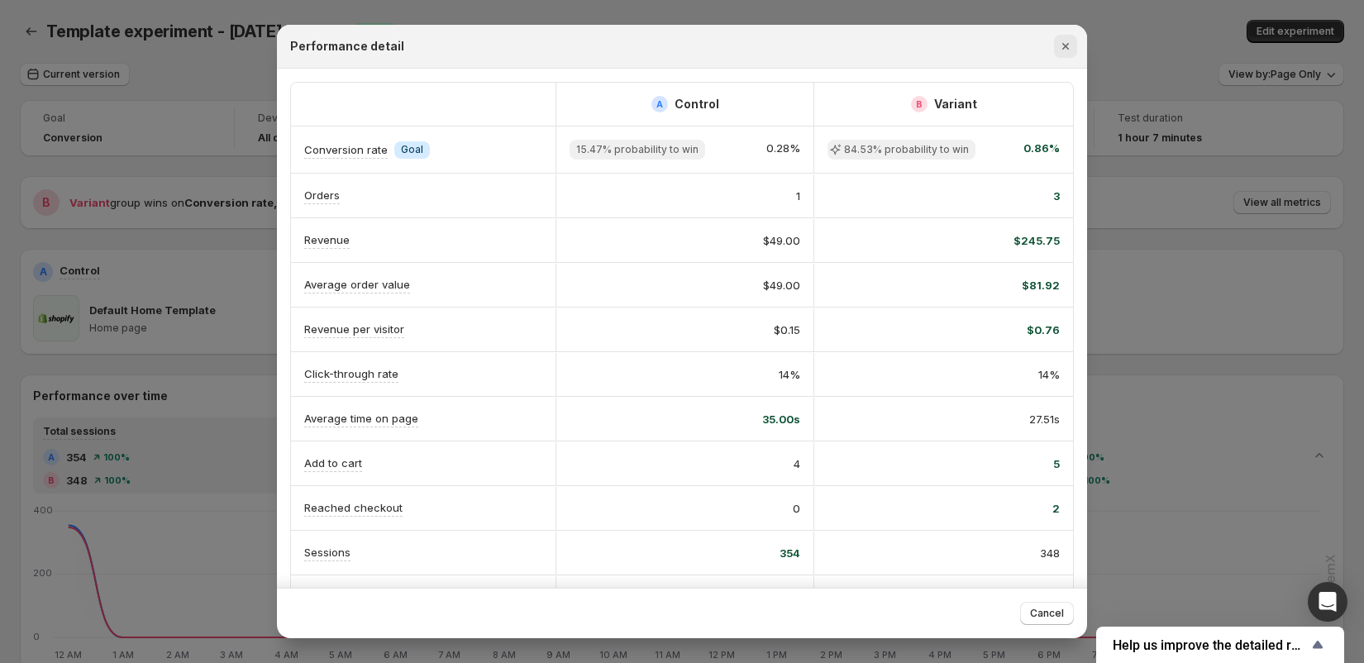
click at [1067, 42] on icon "Close" at bounding box center [1065, 46] width 17 height 17
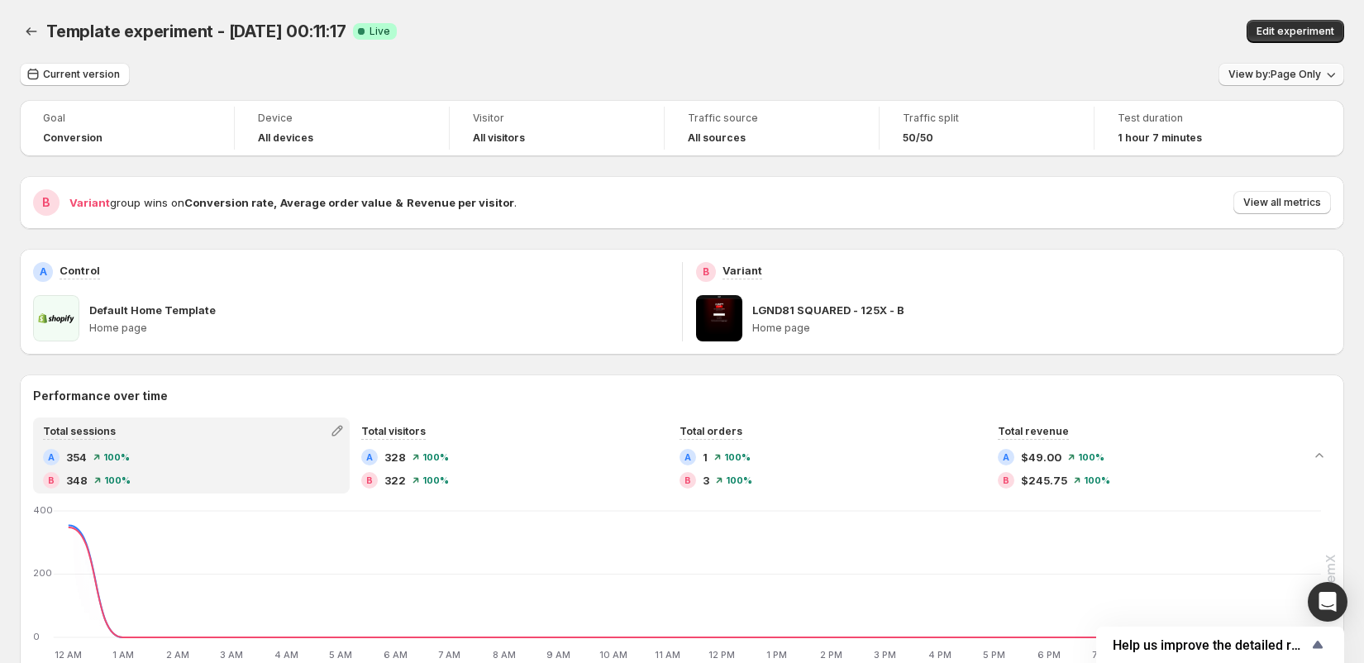
click at [1267, 79] on span "View by: Page Only" at bounding box center [1275, 74] width 93 height 13
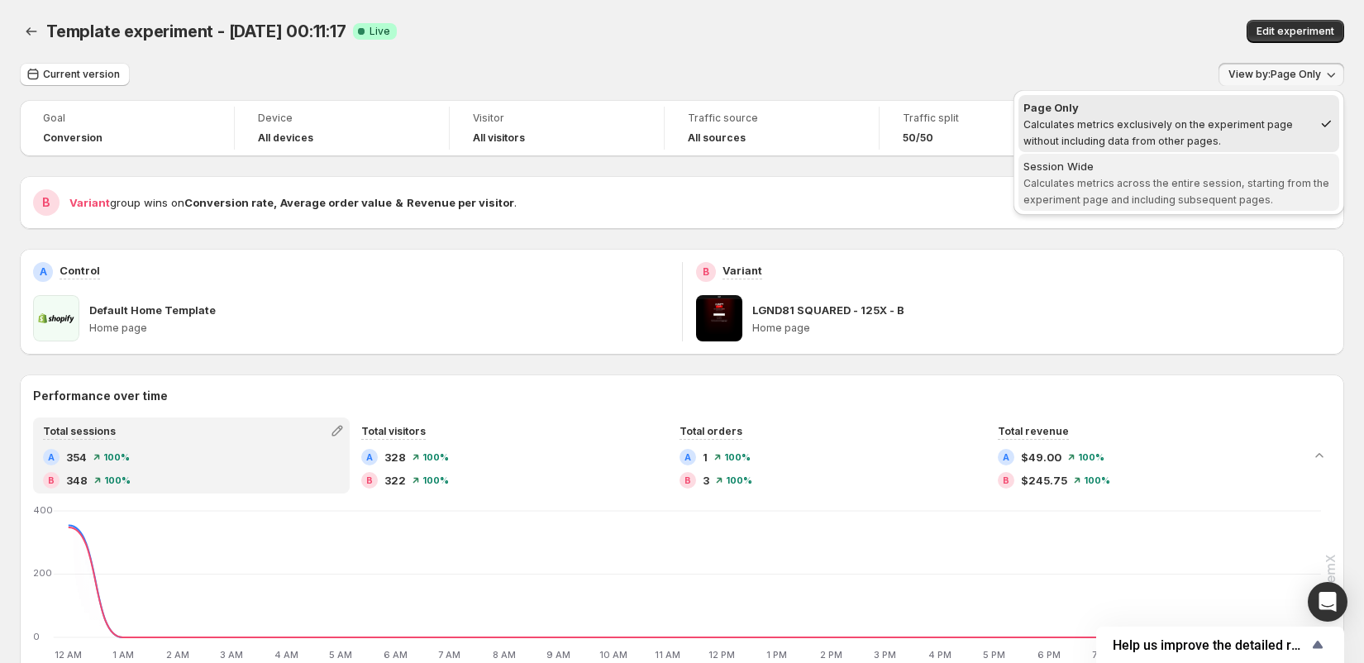
click at [1190, 166] on div "Session Wide" at bounding box center [1178, 166] width 311 height 17
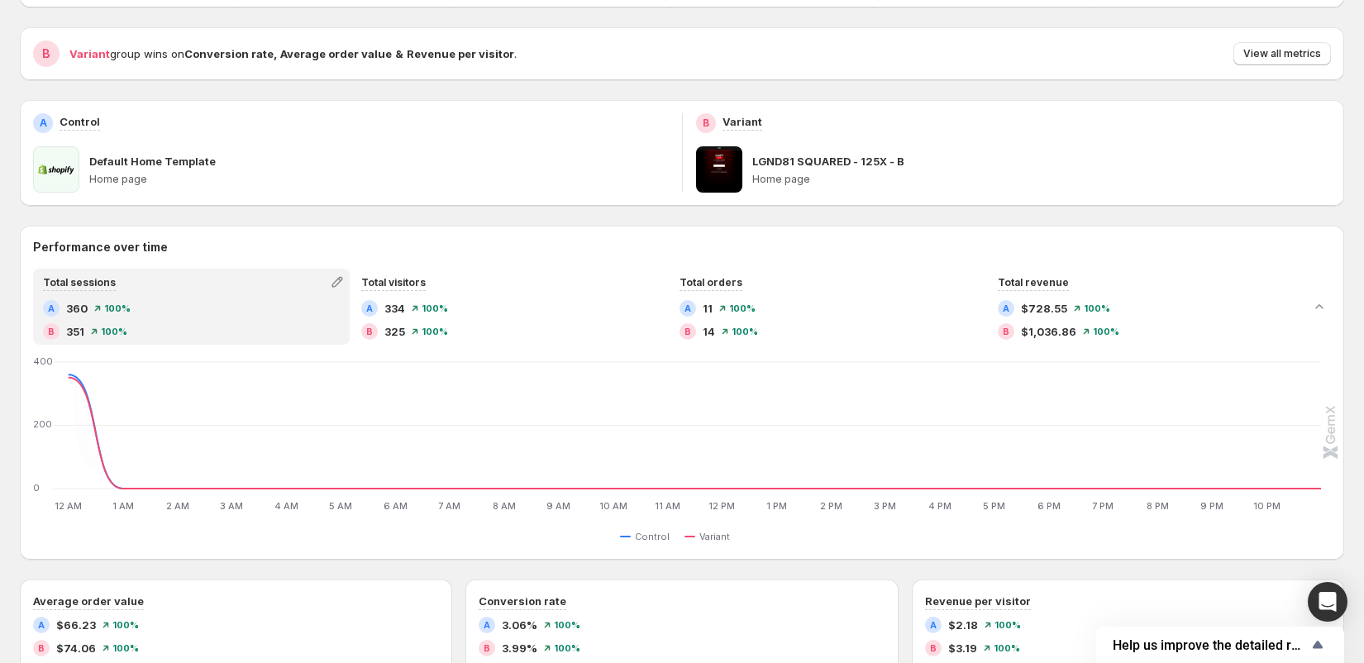
scroll to position [172, 0]
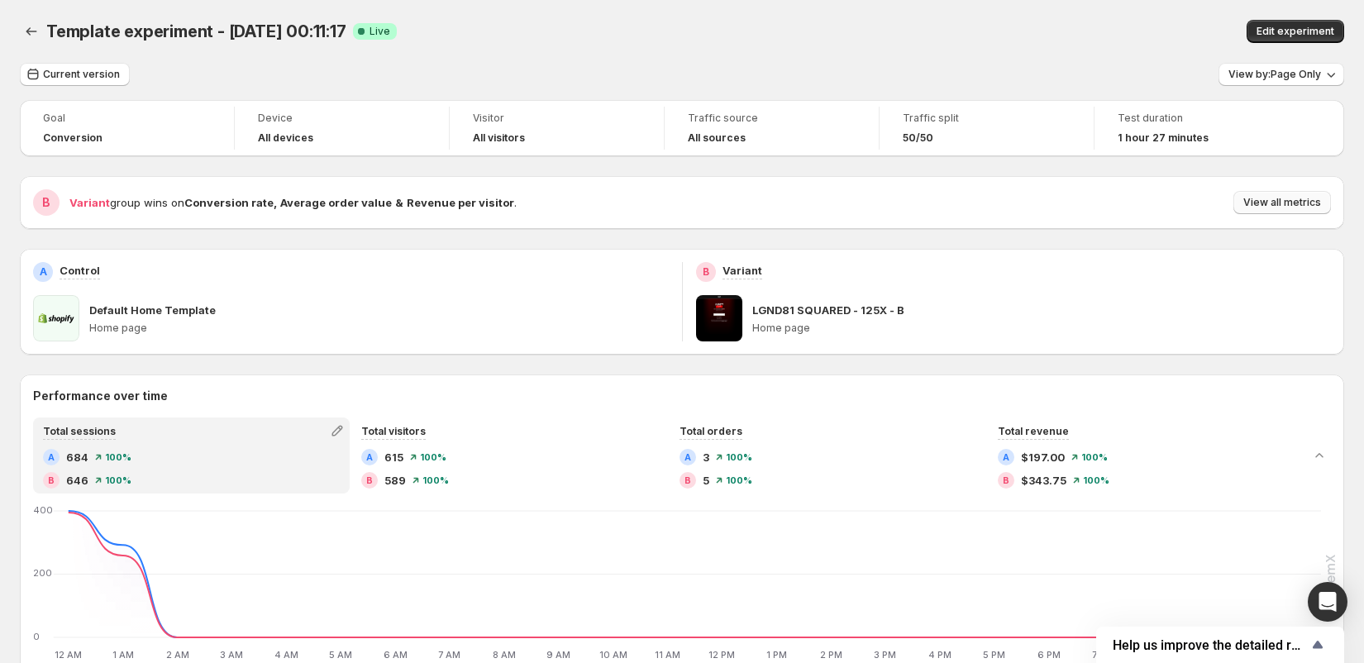
click at [1286, 201] on span "View all metrics" at bounding box center [1282, 202] width 78 height 13
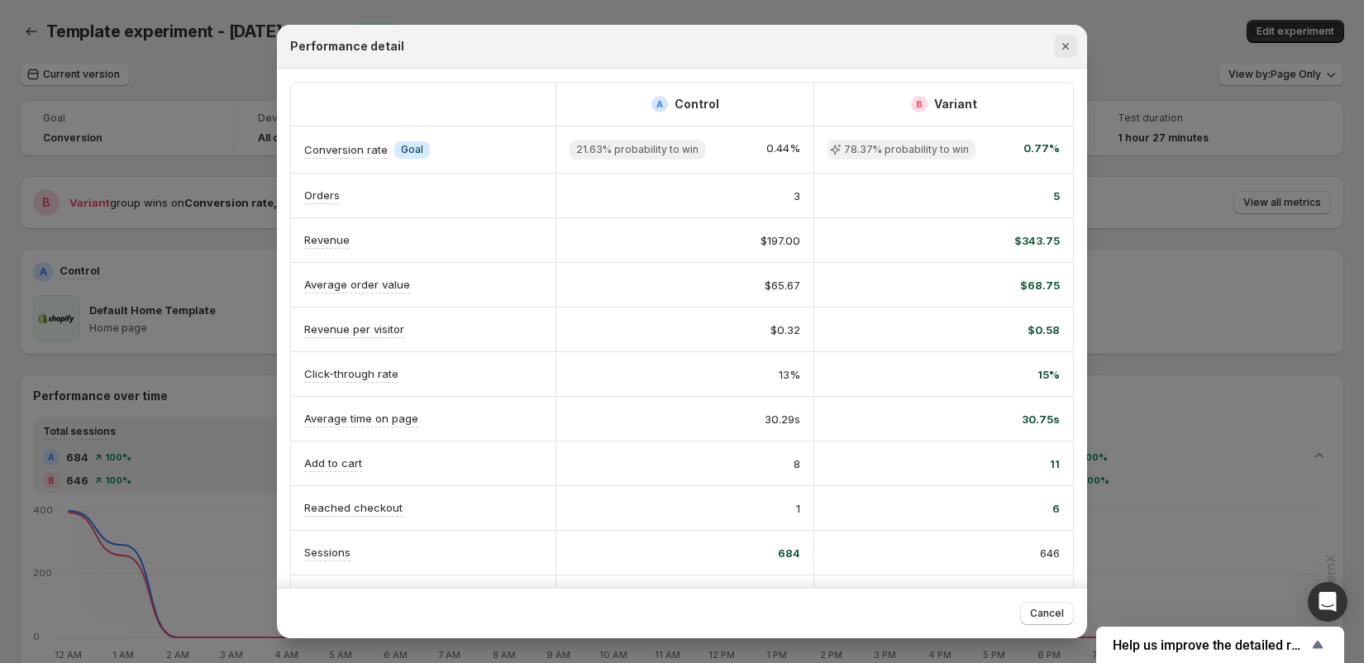
click at [1066, 50] on icon "Close" at bounding box center [1065, 46] width 17 height 17
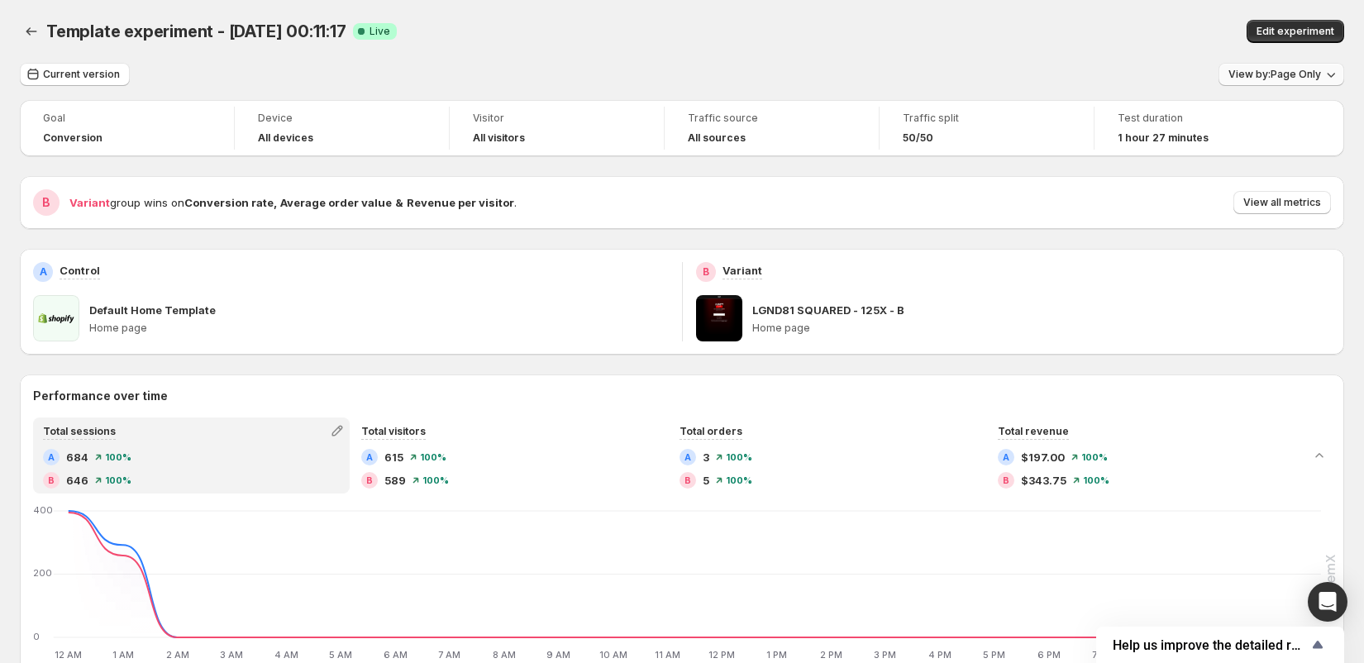
click at [1281, 82] on button "View by: Page Only" at bounding box center [1282, 74] width 126 height 23
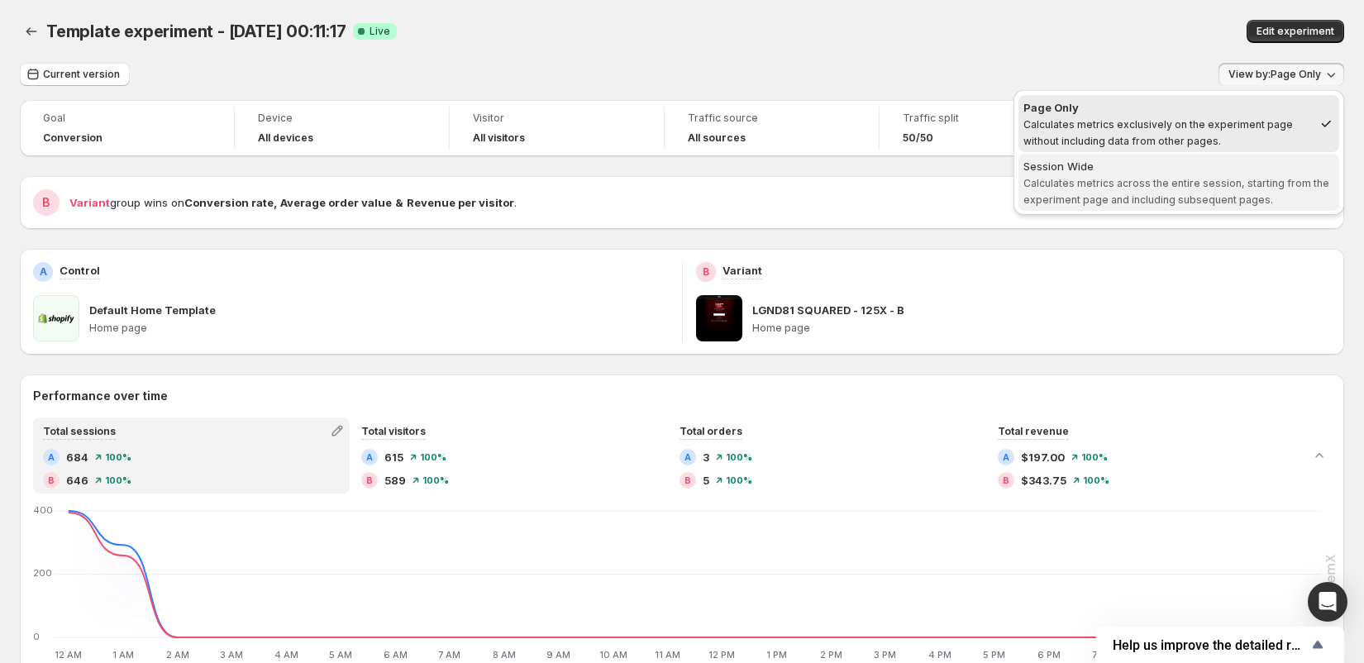
click at [1209, 163] on div "Session Wide" at bounding box center [1178, 166] width 311 height 17
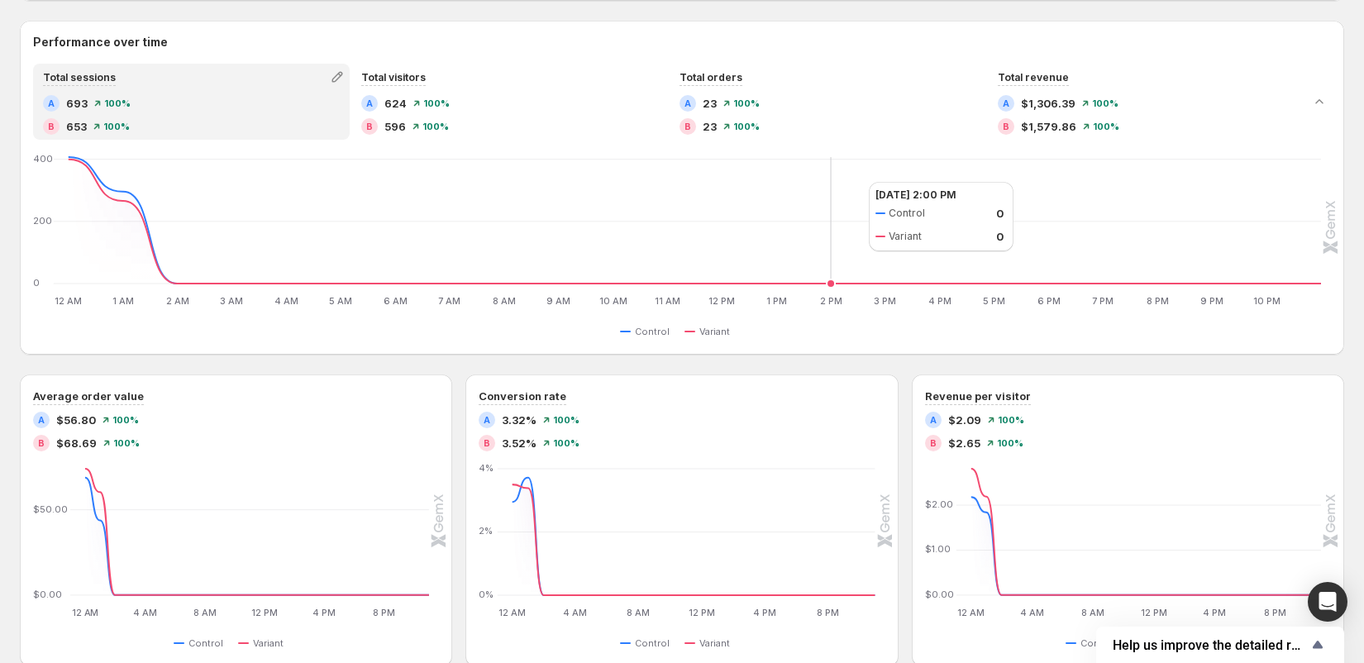
scroll to position [368, 0]
